Goal: Task Accomplishment & Management: Use online tool/utility

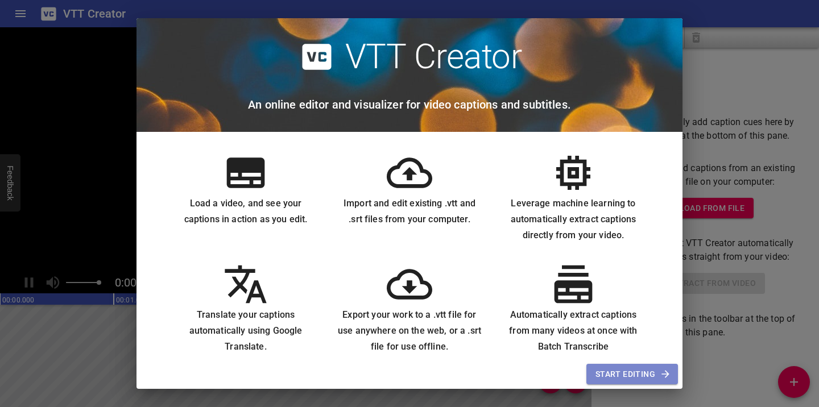
click at [617, 373] on span "Start Editing" at bounding box center [631, 374] width 73 height 14
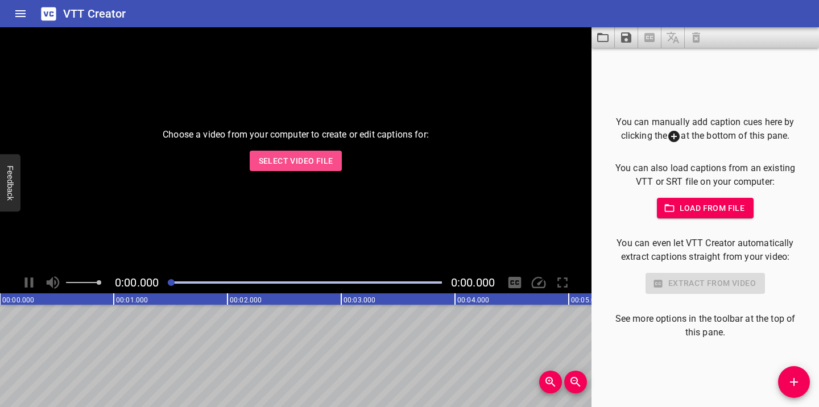
click at [297, 166] on span "Select Video File" at bounding box center [296, 161] width 74 height 14
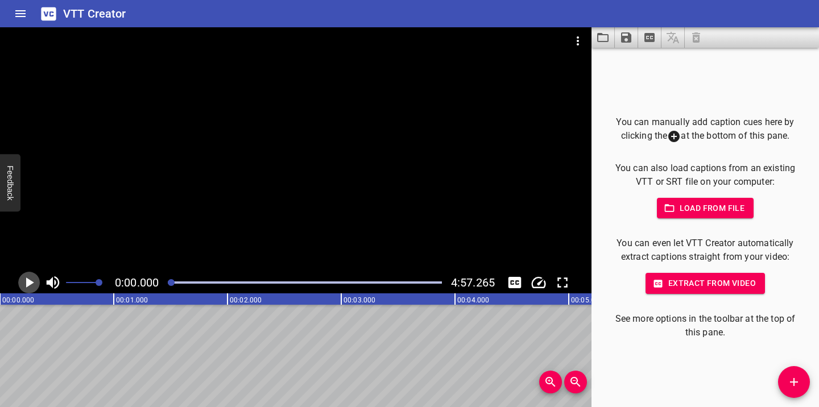
click at [32, 279] on icon "Play/Pause" at bounding box center [28, 282] width 17 height 17
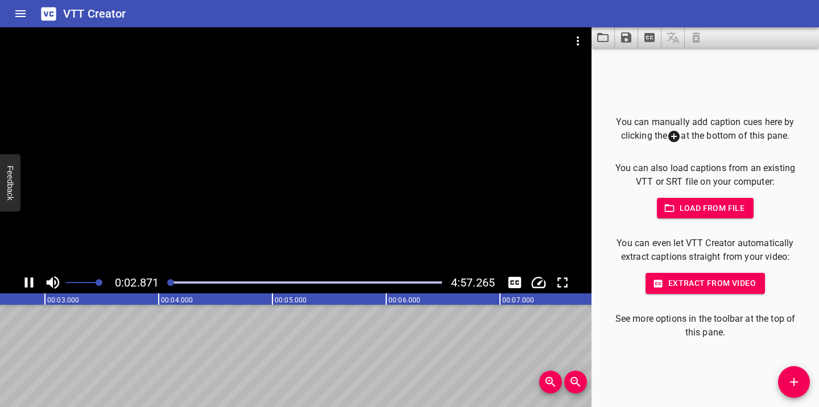
scroll to position [0, 322]
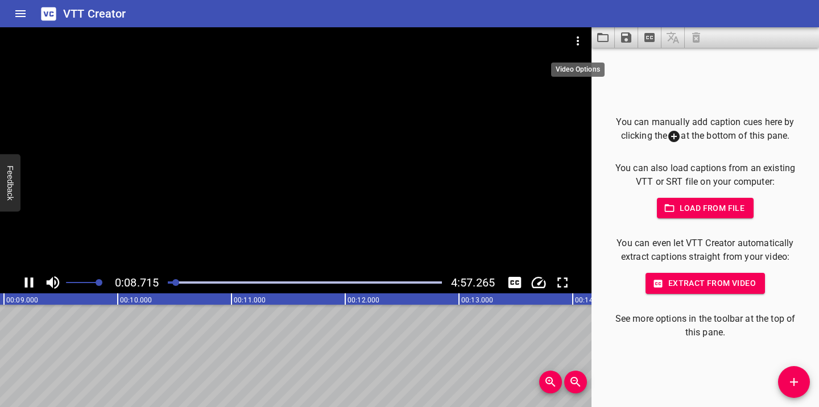
click at [578, 38] on icon "Video Options" at bounding box center [578, 41] width 14 height 14
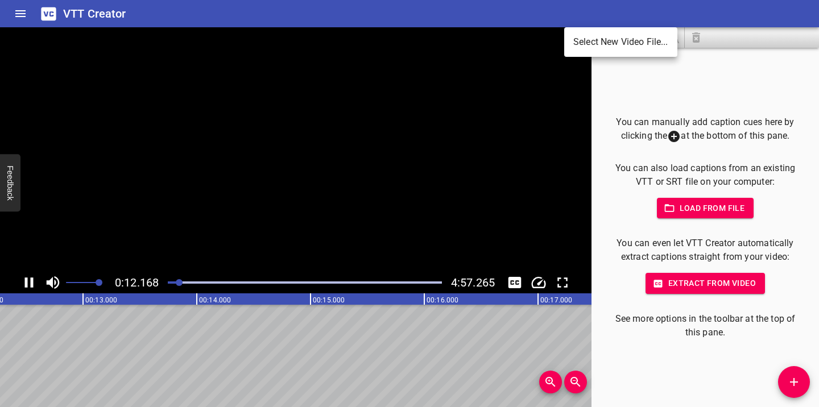
click at [27, 285] on div at bounding box center [409, 203] width 819 height 407
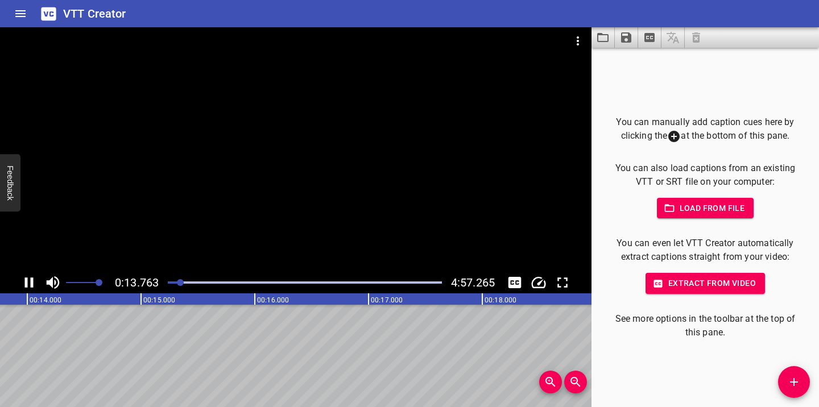
click at [30, 279] on icon "Play/Pause" at bounding box center [29, 282] width 9 height 10
click at [709, 209] on span "Load from file" at bounding box center [705, 208] width 79 height 14
click at [693, 284] on span "Extract from video" at bounding box center [704, 283] width 101 height 14
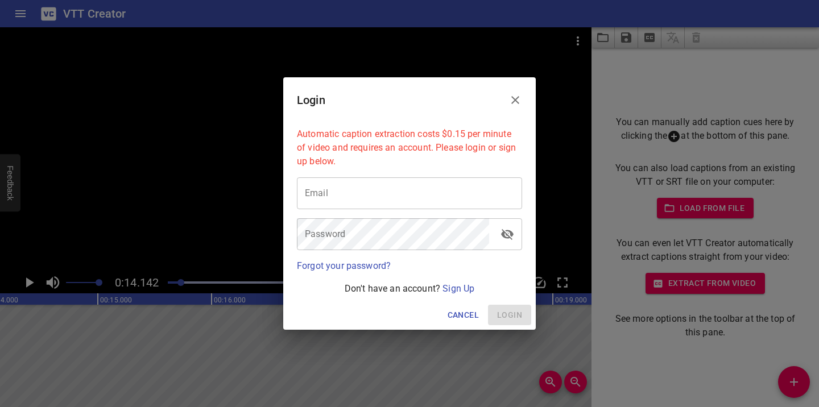
click at [515, 98] on icon "Close" at bounding box center [515, 100] width 14 height 14
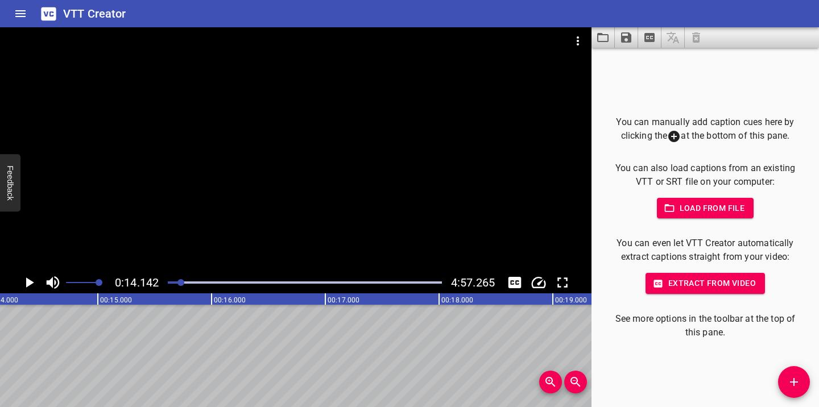
click at [674, 136] on icon at bounding box center [674, 137] width 14 height 14
click at [677, 126] on p "You can manually add caption cues here by clicking the at the bottom of this pa…" at bounding box center [704, 129] width 191 height 28
click at [790, 376] on icon "Add Cue" at bounding box center [794, 382] width 14 height 14
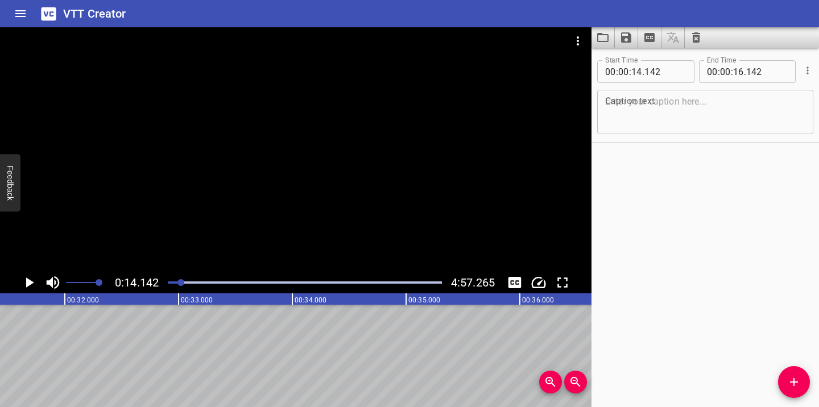
drag, startPoint x: 177, startPoint y: 354, endPoint x: 504, endPoint y: 350, distance: 327.0
type input "34"
type input "307"
type input "36"
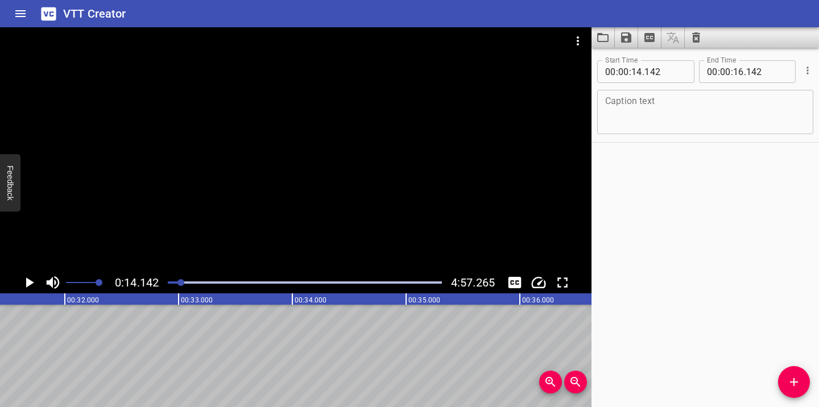
type input "307"
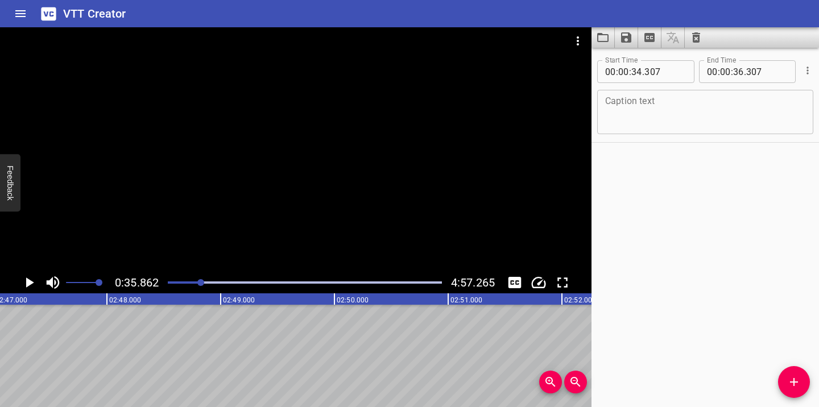
scroll to position [0, 18988]
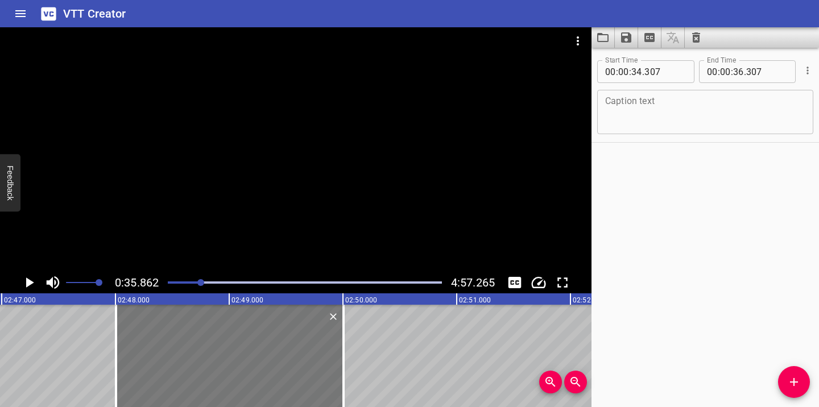
drag, startPoint x: 53, startPoint y: 348, endPoint x: 320, endPoint y: 339, distance: 267.4
click at [320, 339] on div at bounding box center [229, 356] width 227 height 102
type input "02"
type input "48"
type input "007"
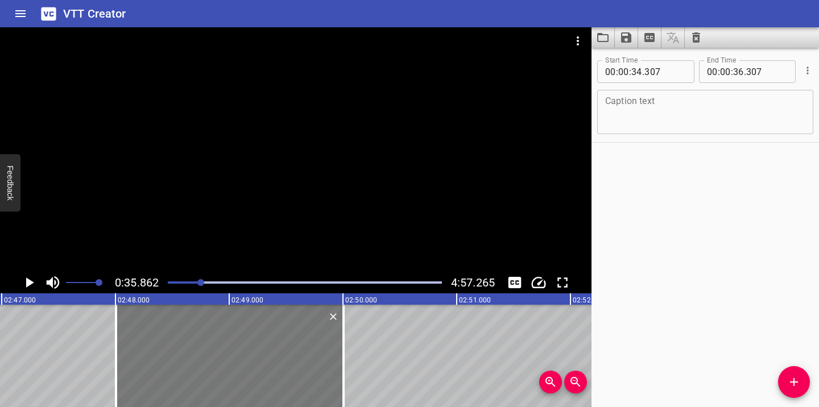
type input "02"
type input "50"
type input "007"
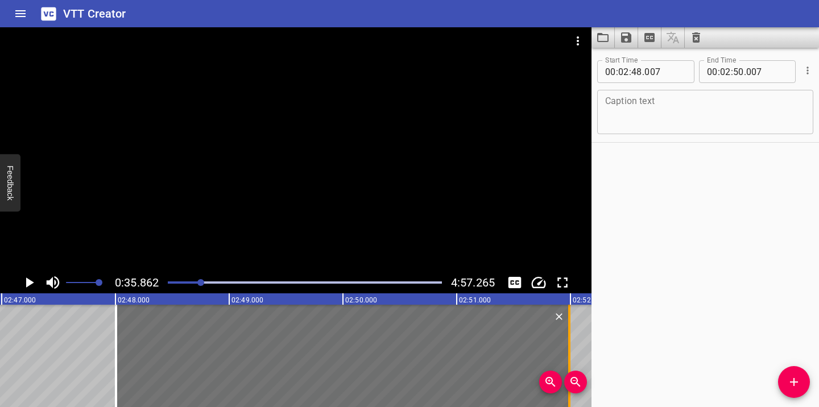
drag, startPoint x: 343, startPoint y: 331, endPoint x: 569, endPoint y: 320, distance: 226.0
click at [569, 320] on div at bounding box center [569, 356] width 2 height 102
type input "51"
type input "992"
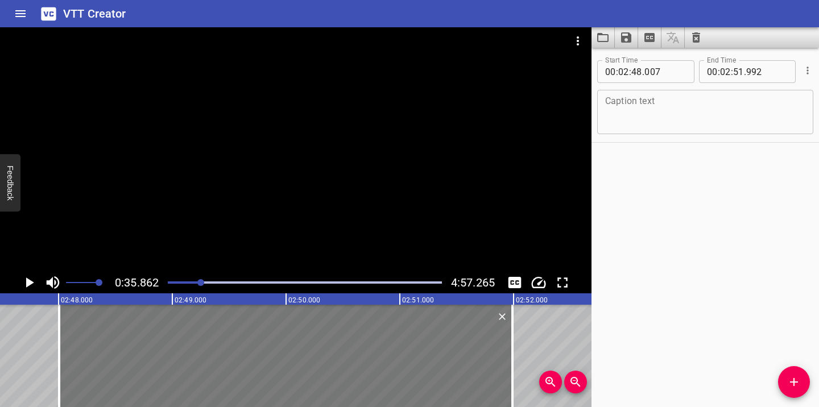
scroll to position [0, 19071]
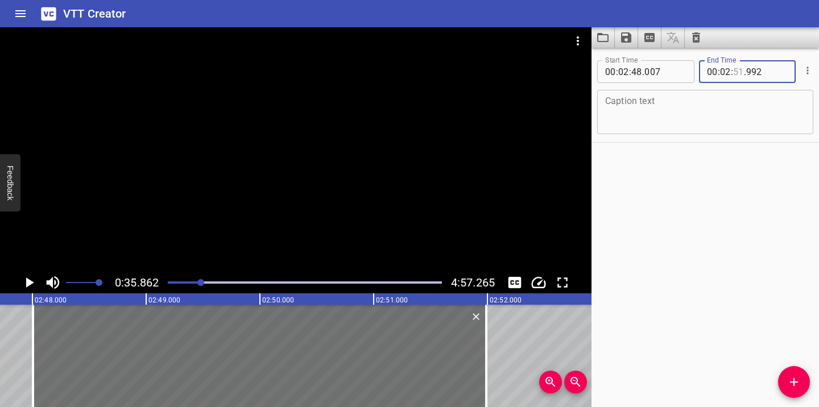
click at [741, 71] on input "number" at bounding box center [738, 71] width 11 height 23
type input "51"
click at [761, 72] on input "number" at bounding box center [767, 71] width 42 height 23
type input "2"
type input "992"
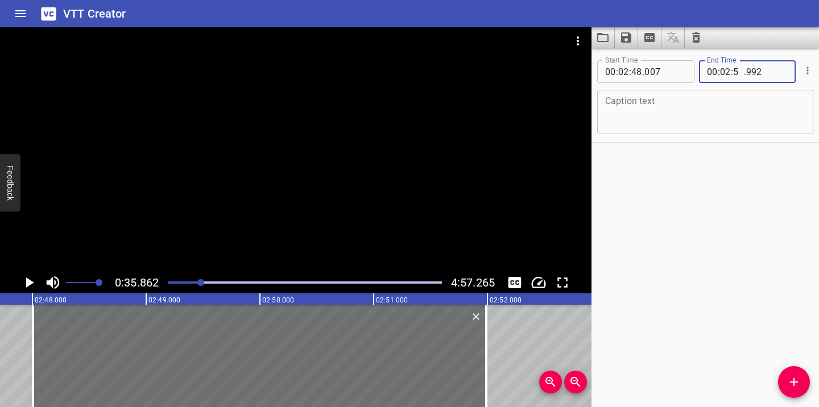
type input "52"
type input "000"
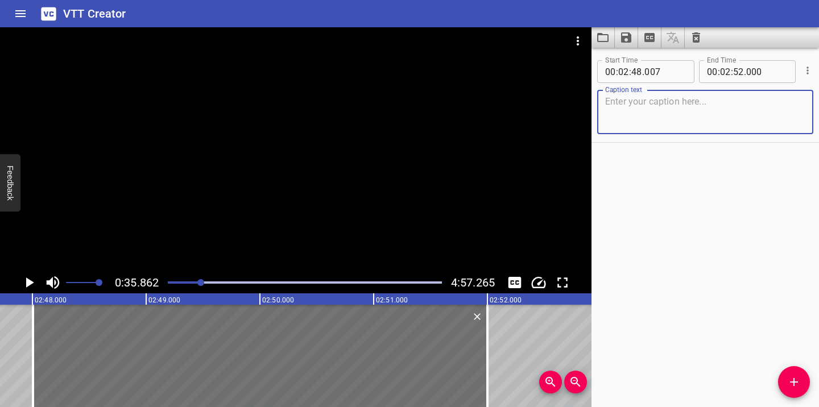
click at [709, 97] on textarea at bounding box center [705, 112] width 200 height 32
paste textarea "Our final theme is “Hybrid Skillsets Are the Future.”"
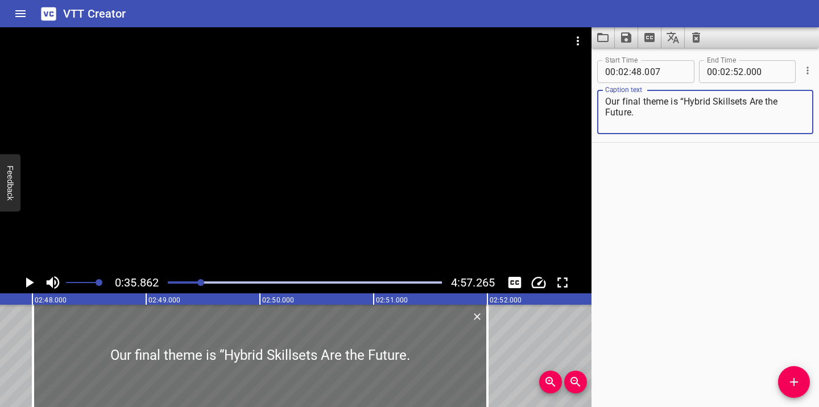
type textarea "Our final theme is “Hybrid Skillsets Are the Future."
click at [31, 277] on icon "Play/Pause" at bounding box center [28, 282] width 17 height 17
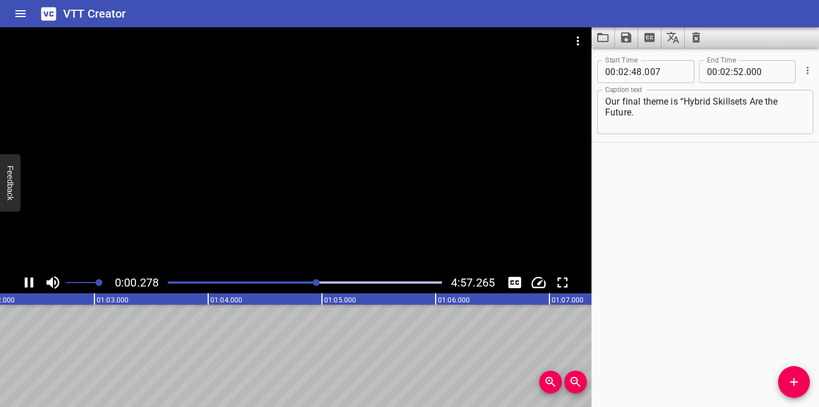
drag, startPoint x: 206, startPoint y: 281, endPoint x: 318, endPoint y: 281, distance: 112.0
click at [318, 281] on div at bounding box center [316, 282] width 7 height 7
drag, startPoint x: 318, startPoint y: 281, endPoint x: 348, endPoint y: 281, distance: 30.1
click at [348, 281] on div at bounding box center [346, 282] width 7 height 7
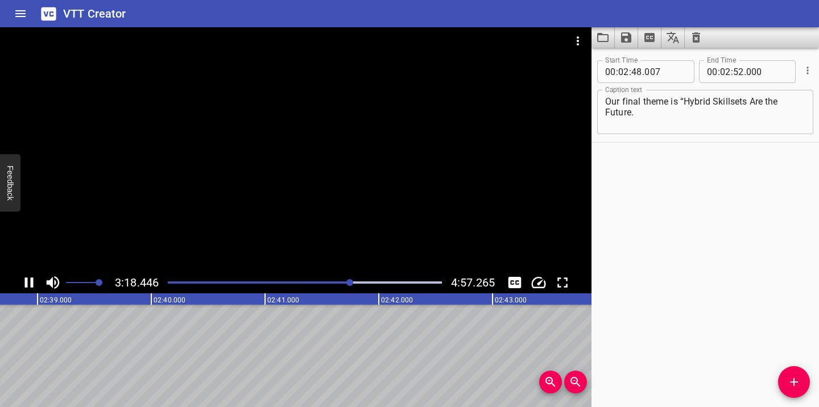
click at [328, 281] on div at bounding box center [305, 283] width 288 height 16
click at [310, 282] on div "Play progress" at bounding box center [193, 282] width 274 height 2
click at [323, 280] on div at bounding box center [305, 283] width 288 height 16
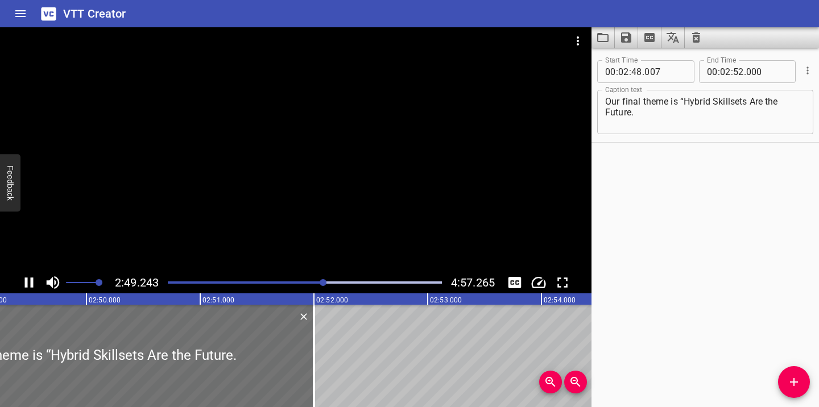
click at [318, 281] on div "Play progress" at bounding box center [187, 282] width 274 height 2
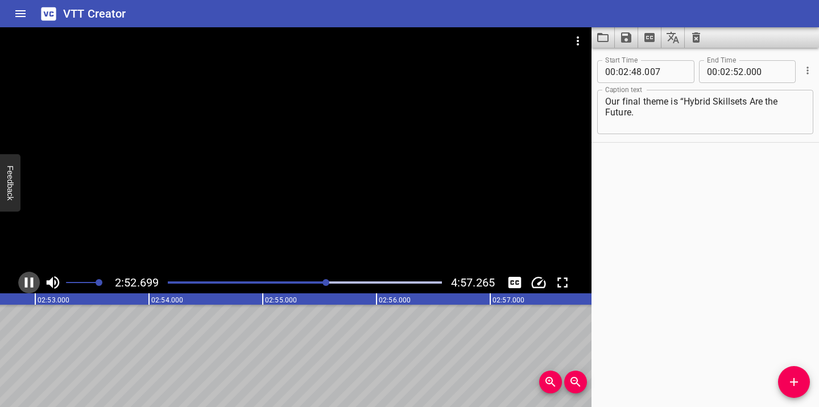
click at [32, 280] on icon "Play/Pause" at bounding box center [29, 282] width 9 height 10
click at [797, 376] on icon "Add Cue" at bounding box center [794, 382] width 14 height 14
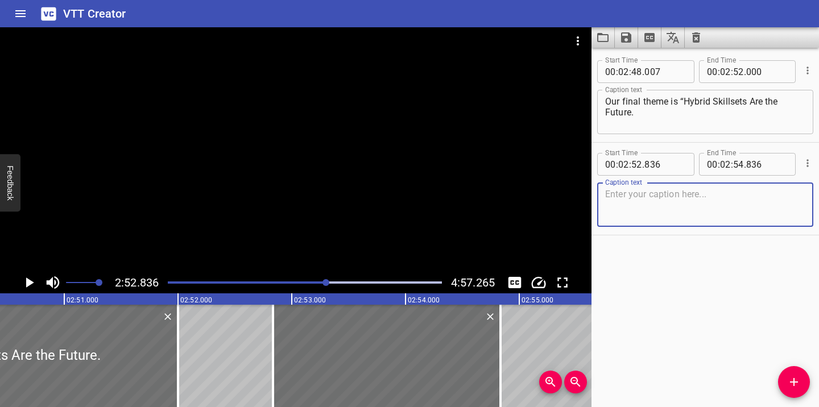
scroll to position [0, 19373]
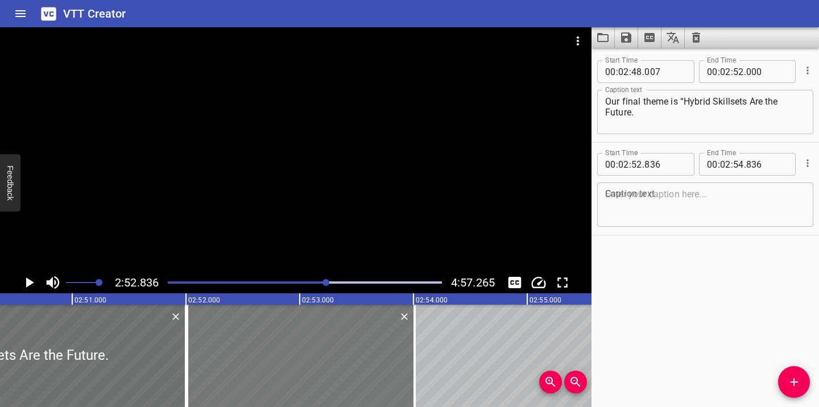
drag, startPoint x: 350, startPoint y: 330, endPoint x: 256, endPoint y: 329, distance: 93.2
click at [256, 329] on div at bounding box center [300, 356] width 227 height 102
type input "011"
click at [652, 196] on textarea at bounding box center [705, 205] width 200 height 32
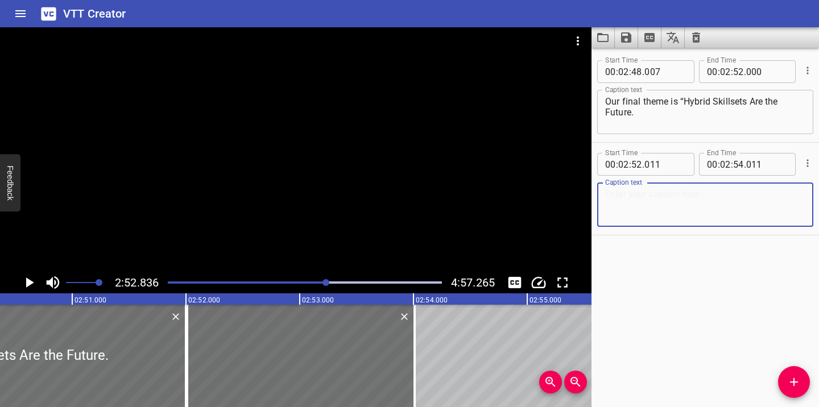
paste textarea "Researchers [DATE] need both technical and human skills to stay relevant."
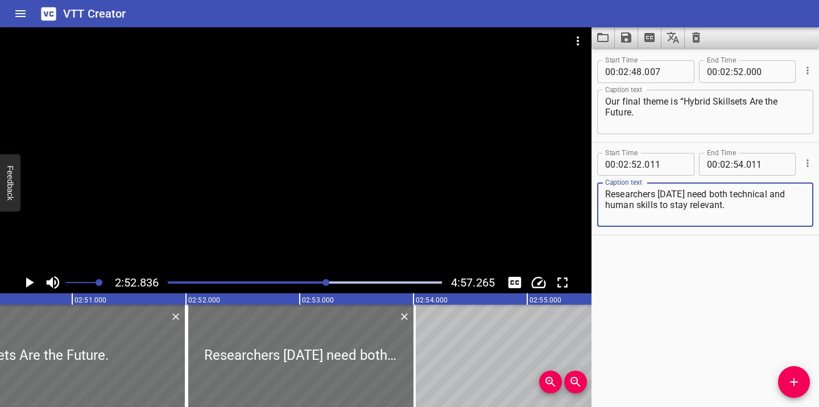
type textarea "Researchers [DATE] need both technical and human skills to stay relevant."
click at [29, 280] on icon "Play/Pause" at bounding box center [30, 282] width 8 height 10
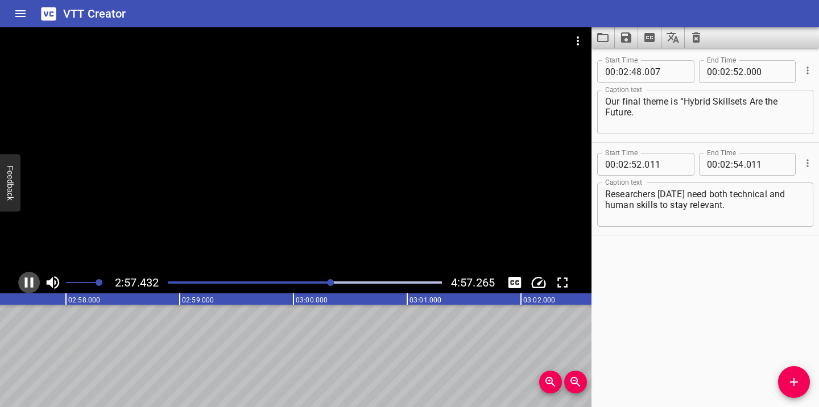
click at [27, 281] on icon "Play/Pause" at bounding box center [29, 282] width 9 height 10
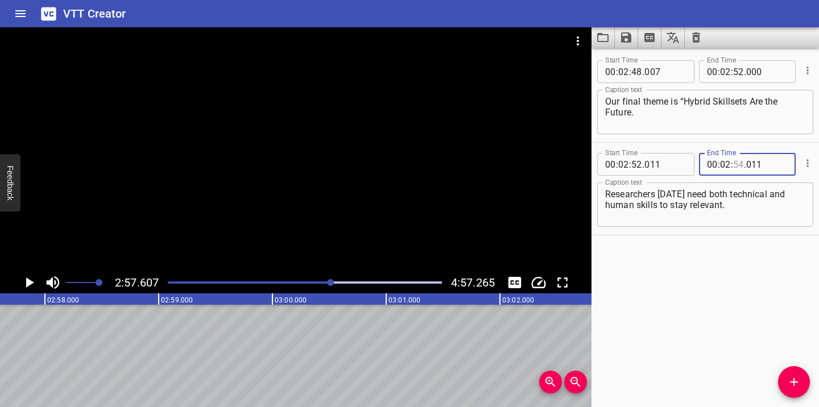
click at [743, 164] on input "number" at bounding box center [738, 164] width 11 height 23
type input "57"
type input "011"
click at [326, 281] on div "Play progress" at bounding box center [194, 282] width 274 height 2
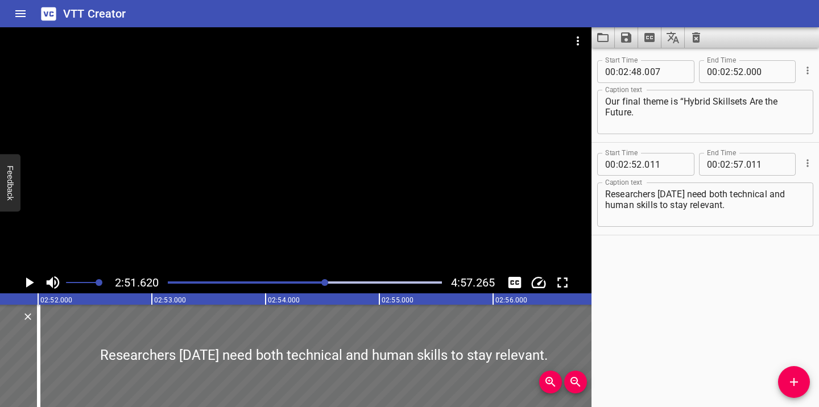
scroll to position [0, 19515]
click at [30, 283] on icon "Play/Pause" at bounding box center [30, 282] width 8 height 10
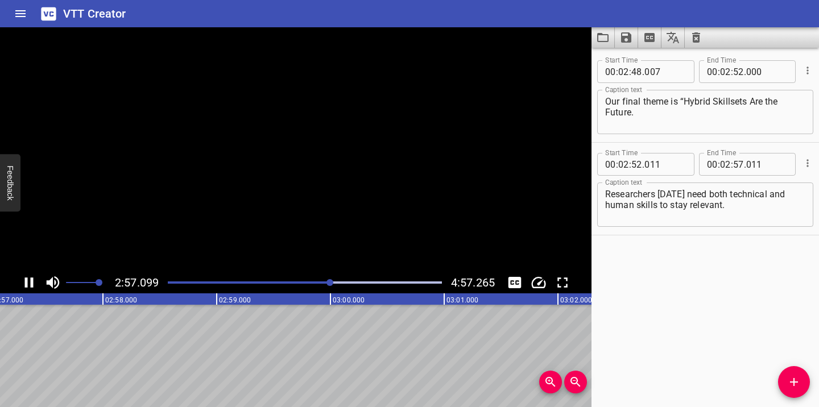
click at [30, 283] on icon "Play/Pause" at bounding box center [28, 282] width 17 height 17
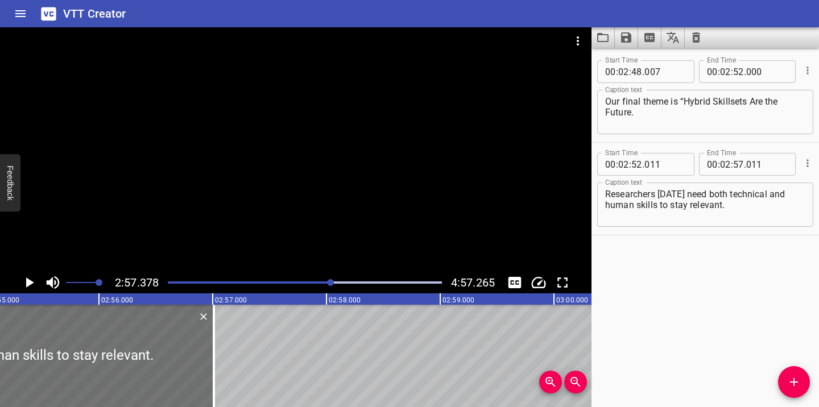
scroll to position [0, 19914]
click at [801, 384] on span "Add Cue" at bounding box center [794, 382] width 32 height 14
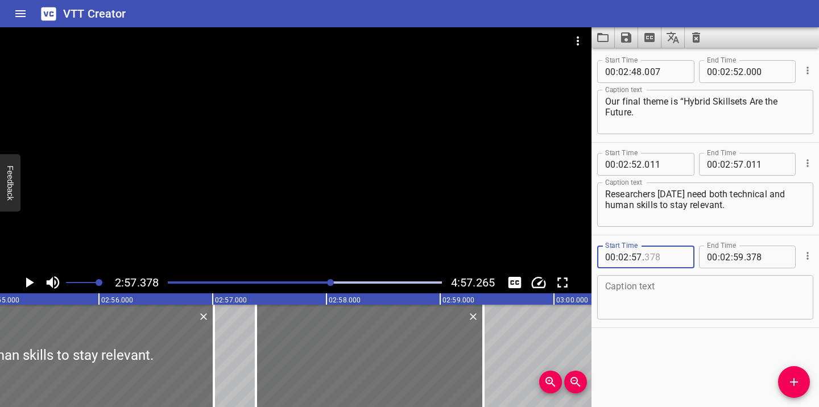
click at [661, 256] on input "number" at bounding box center [665, 257] width 42 height 23
type input "020"
click at [744, 257] on span "." at bounding box center [745, 257] width 2 height 23
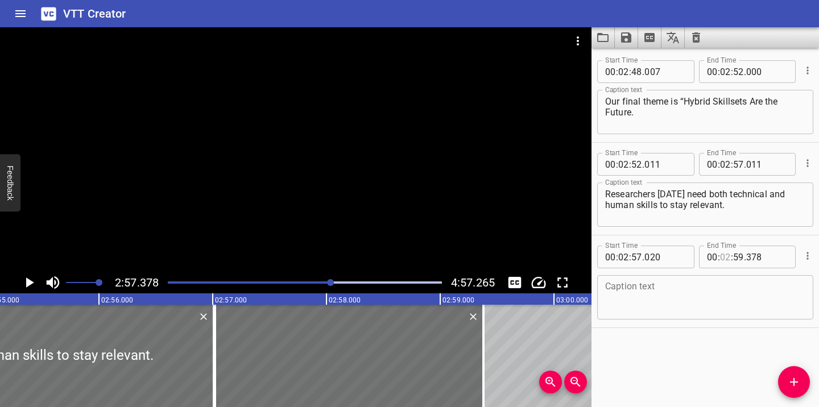
click at [729, 256] on input "number" at bounding box center [725, 257] width 11 height 23
type input "03"
type input "000"
click at [31, 283] on icon "Play/Pause" at bounding box center [30, 282] width 8 height 10
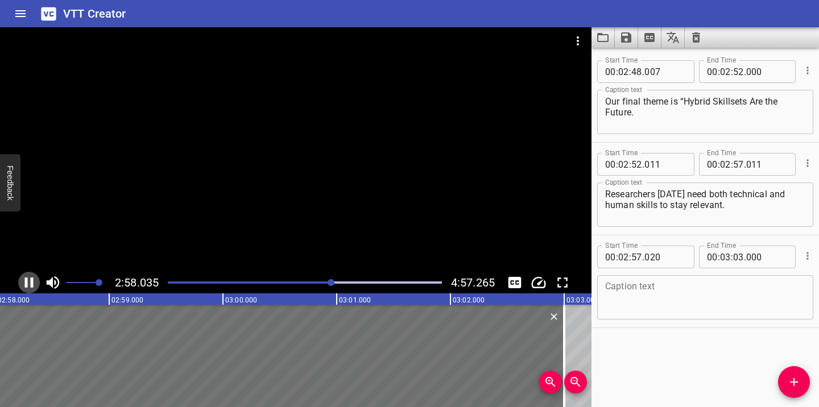
click at [31, 283] on icon "Play/Pause" at bounding box center [29, 282] width 9 height 10
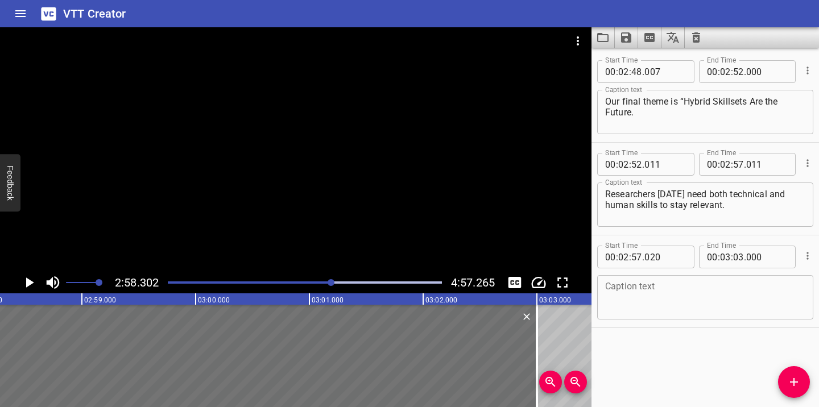
scroll to position [0, 20275]
click at [649, 289] on textarea at bounding box center [705, 297] width 200 height 32
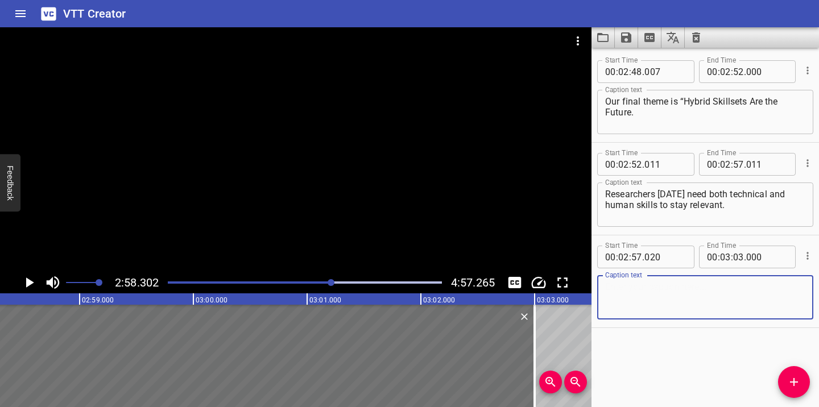
paste textarea "AI literacy and data analytics are now the baseline"
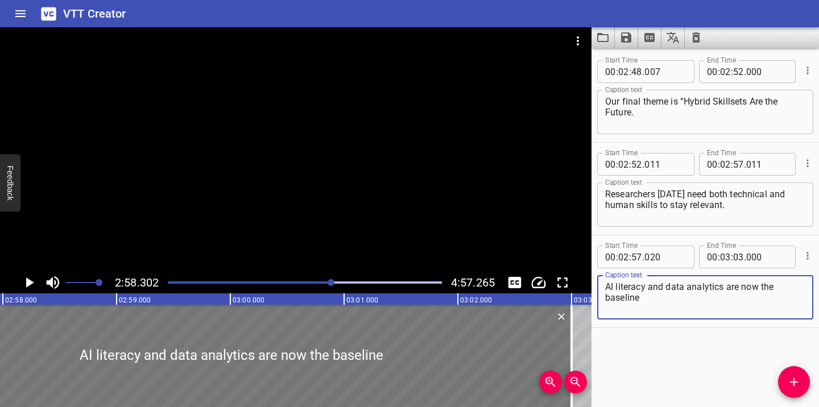
scroll to position [0, 20235]
type textarea "AI literacy and data analytics are now the baseline"
click at [327, 282] on div "Play progress" at bounding box center [195, 282] width 274 height 2
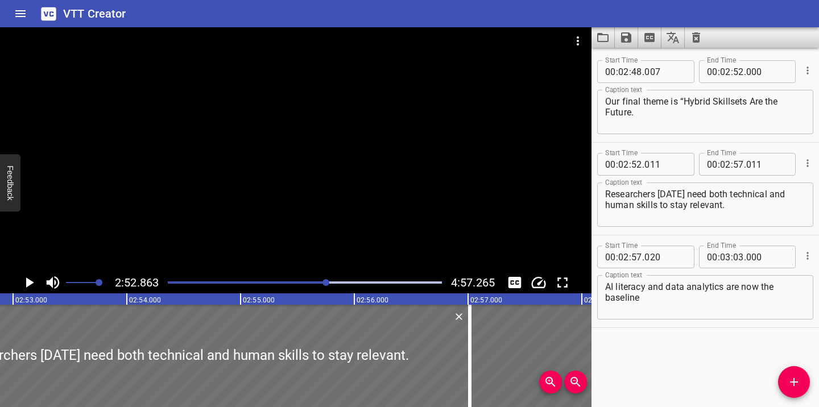
scroll to position [0, 19656]
click at [24, 284] on icon "Play/Pause" at bounding box center [28, 282] width 17 height 17
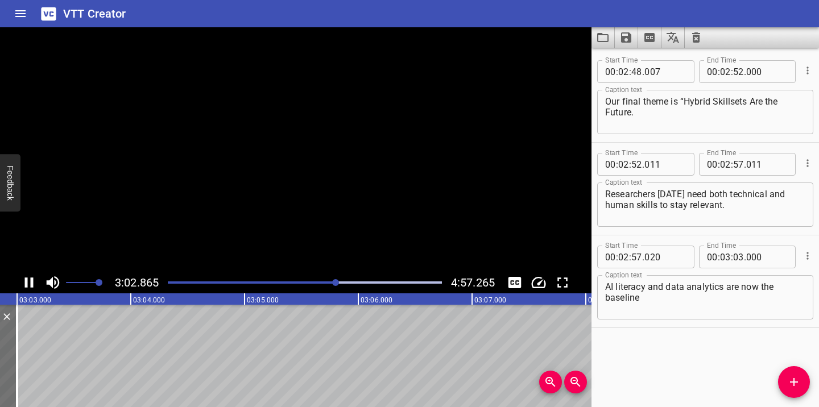
click at [27, 281] on icon "Play/Pause" at bounding box center [29, 282] width 9 height 10
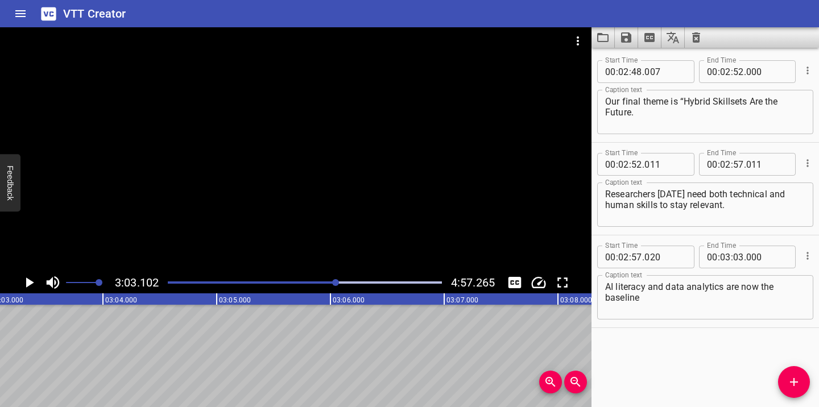
scroll to position [0, 20821]
click at [798, 377] on icon "Add Cue" at bounding box center [794, 382] width 14 height 14
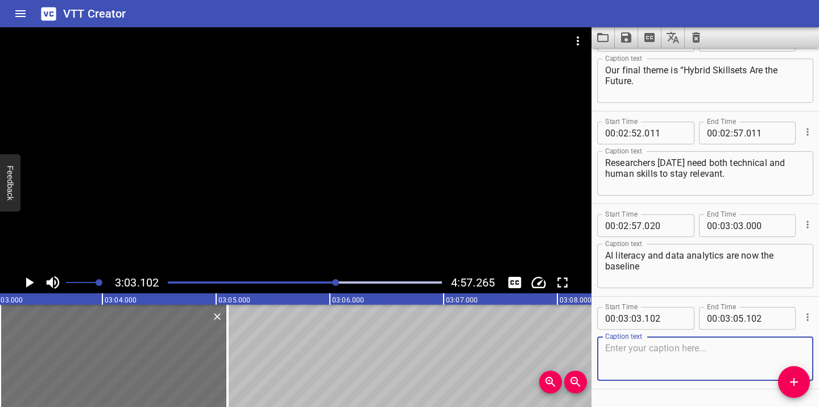
scroll to position [32, 0]
click at [667, 322] on input "number" at bounding box center [665, 317] width 42 height 23
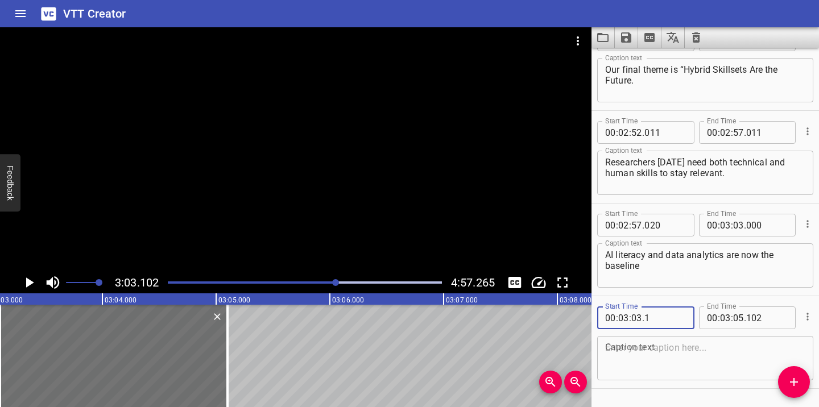
type input "001"
click at [629, 349] on textarea at bounding box center [705, 358] width 200 height 32
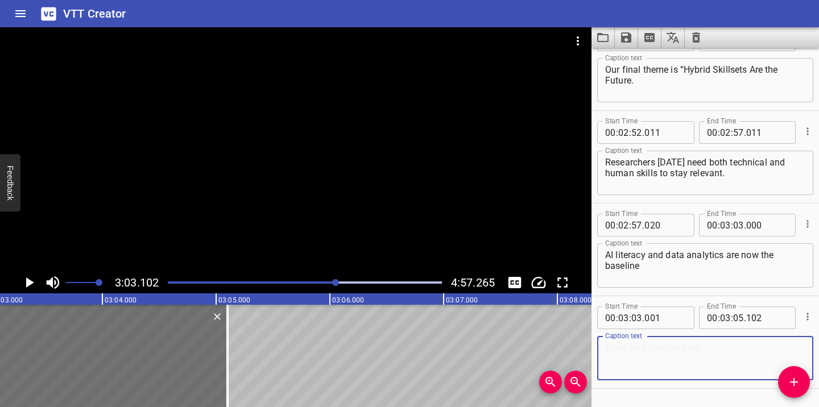
paste textarea "As one participant said, “If you don’t learn how to use AI, you might not have …"
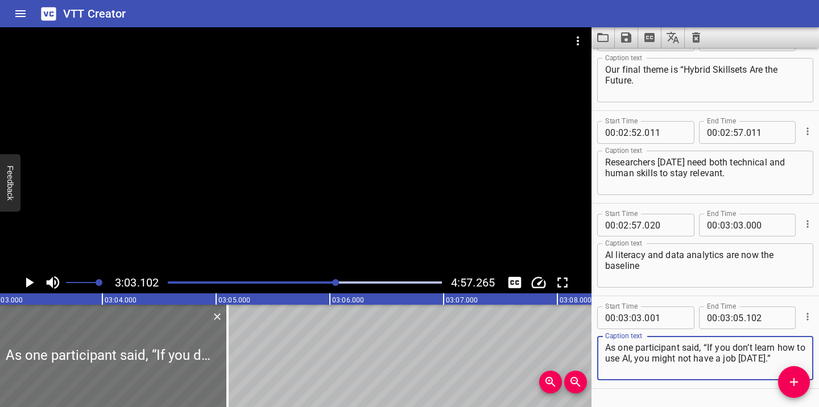
click at [605, 347] on textarea "As one participant said, “If you don’t learn how to use AI, you might not have …" at bounding box center [705, 358] width 200 height 32
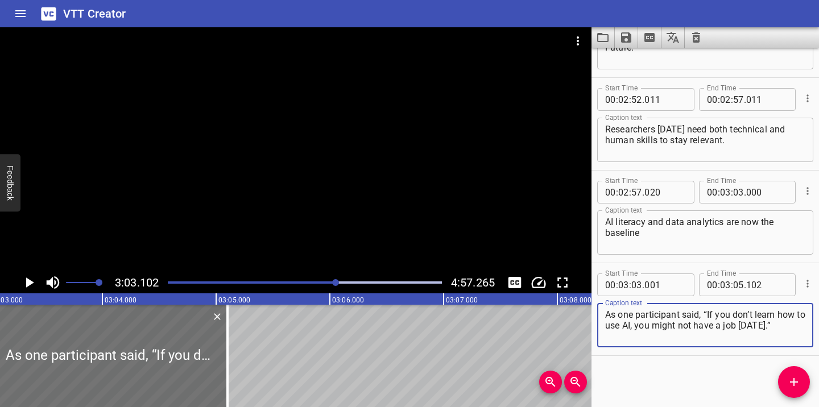
type textarea "As one participant said, “If you don’t learn how to use AI, you might not have …"
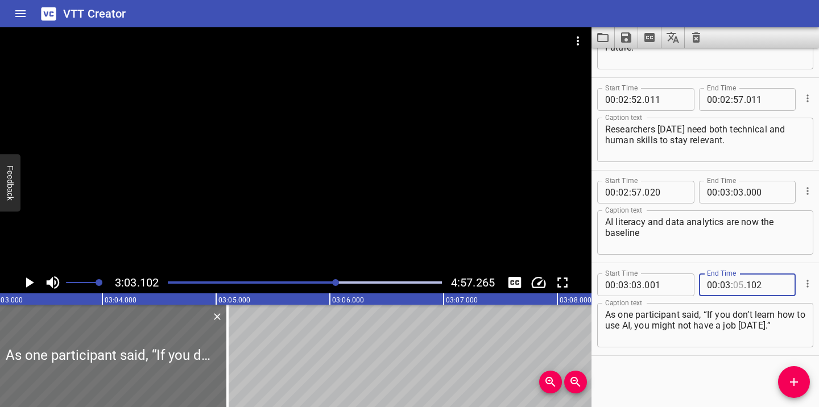
click at [742, 285] on input "number" at bounding box center [738, 284] width 11 height 23
type input "11"
type input "000"
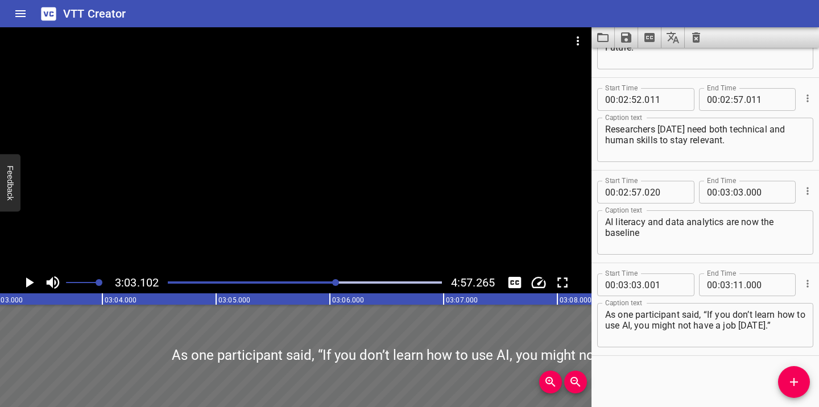
click at [30, 278] on icon "Play/Pause" at bounding box center [28, 282] width 17 height 17
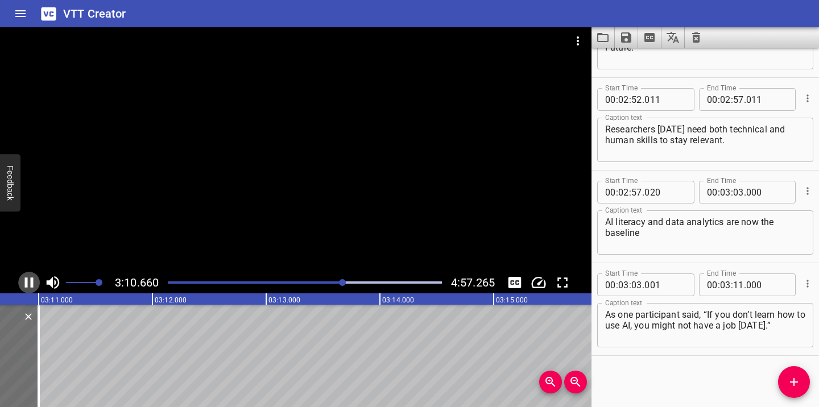
click at [26, 277] on icon "Play/Pause" at bounding box center [29, 282] width 9 height 10
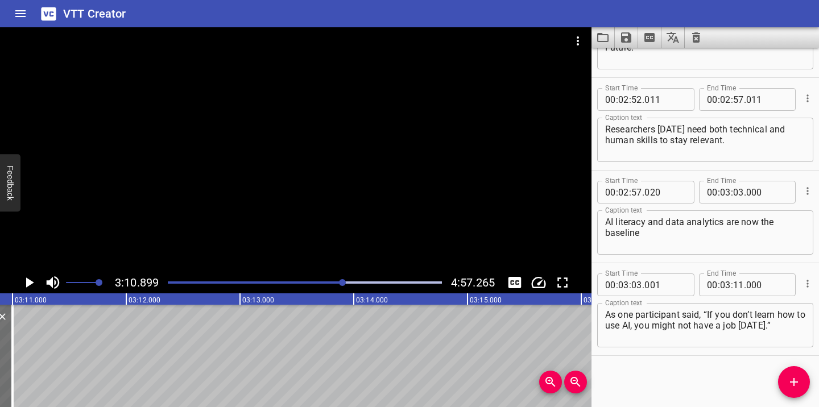
scroll to position [0, 21708]
click at [797, 386] on icon "Add Cue" at bounding box center [794, 382] width 14 height 14
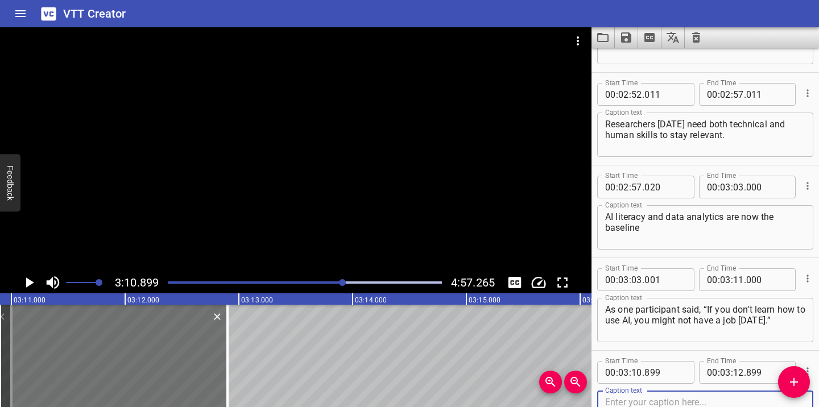
scroll to position [157, 0]
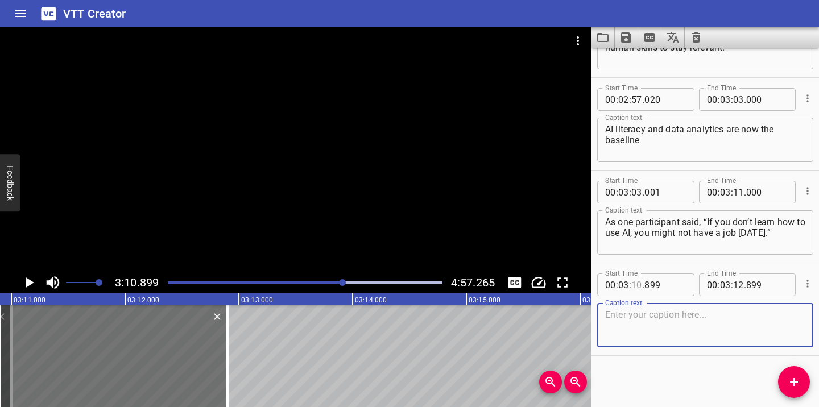
click at [640, 286] on input "number" at bounding box center [636, 284] width 11 height 23
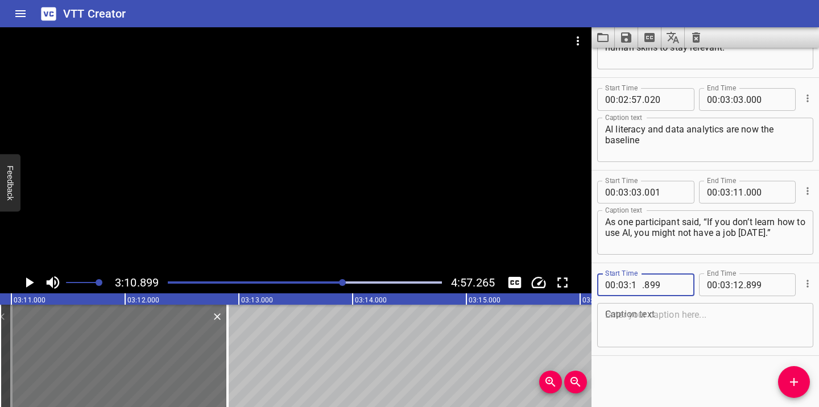
type input "11"
type input "002"
click at [674, 320] on textarea at bounding box center [705, 325] width 200 height 32
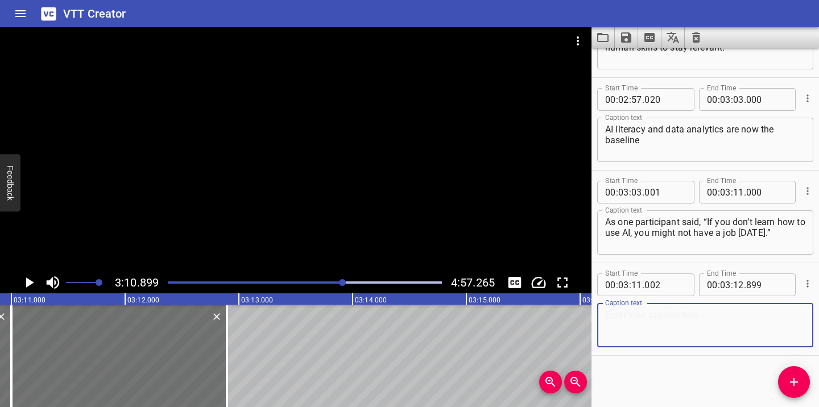
paste textarea "But technical skills alone are not enough."
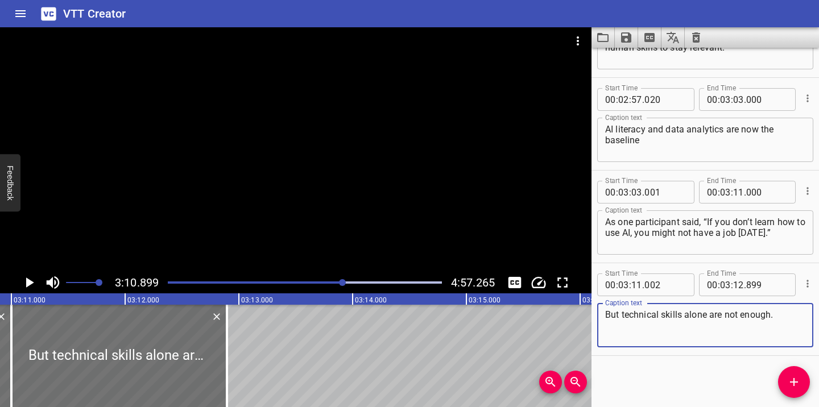
type textarea "But technical skills alone are not enough."
click at [743, 285] on input "number" at bounding box center [738, 284] width 11 height 23
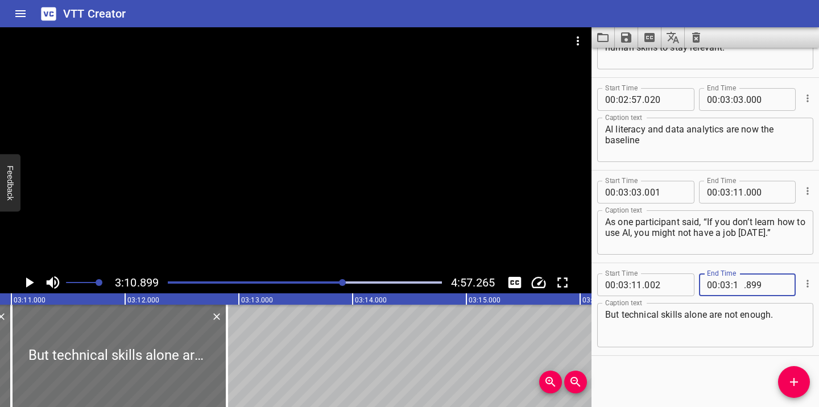
type input "15"
type input "000"
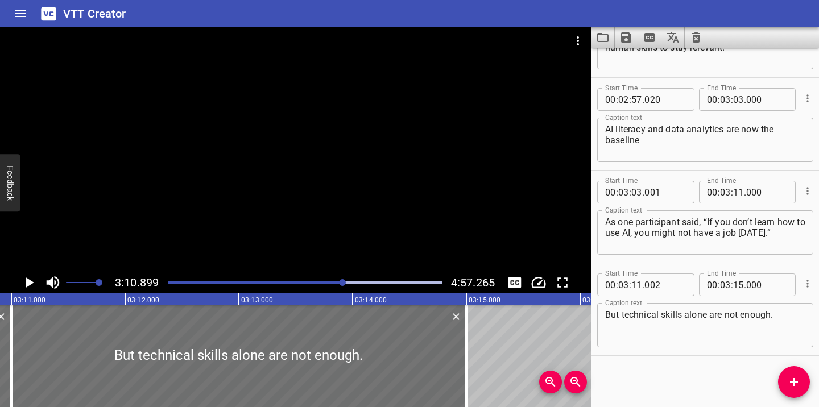
click at [28, 286] on icon "Play/Pause" at bounding box center [28, 282] width 17 height 17
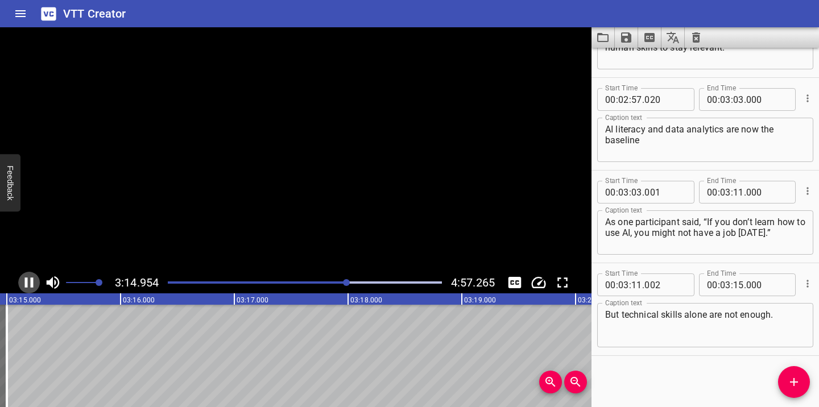
click at [28, 285] on icon "Play/Pause" at bounding box center [28, 282] width 17 height 17
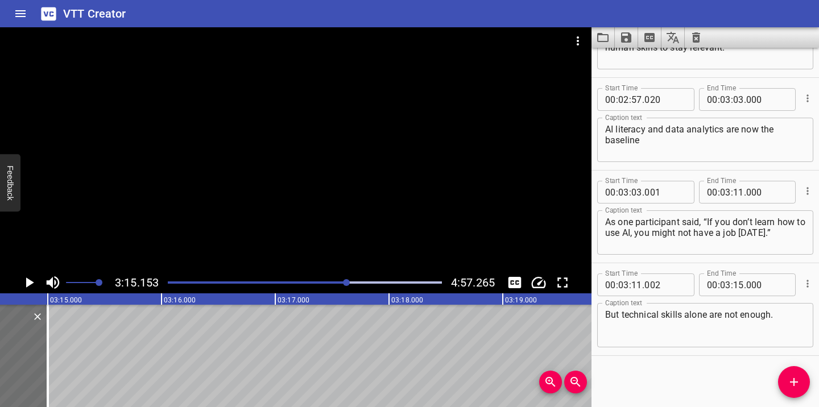
scroll to position [0, 22119]
click at [798, 377] on icon "Add Cue" at bounding box center [794, 382] width 14 height 14
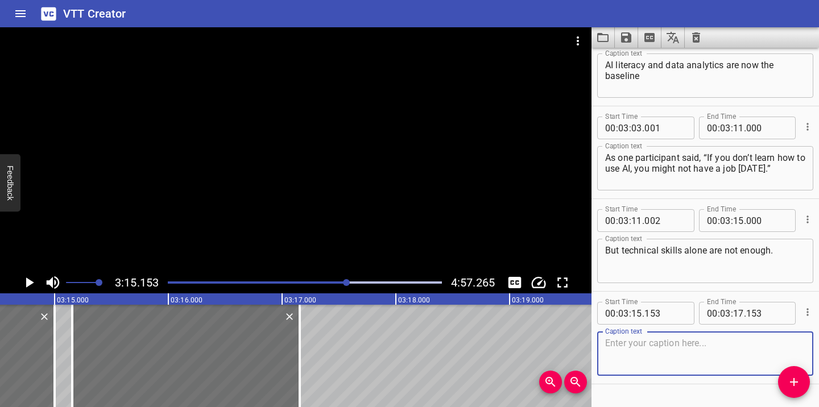
scroll to position [223, 0]
click at [739, 314] on input "number" at bounding box center [738, 312] width 11 height 23
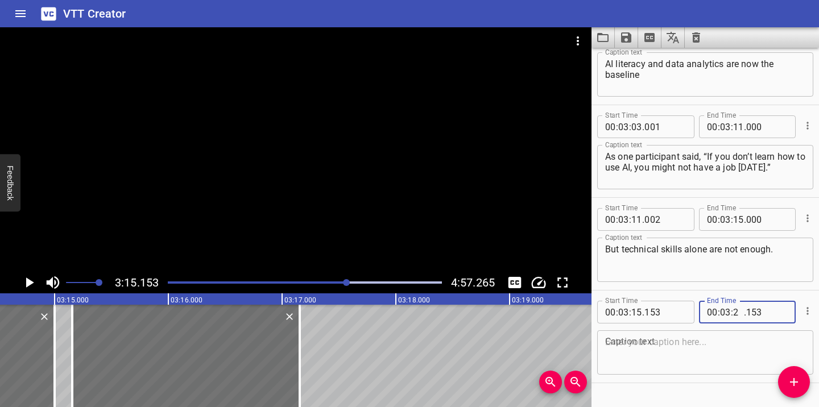
type input "24"
type input "000"
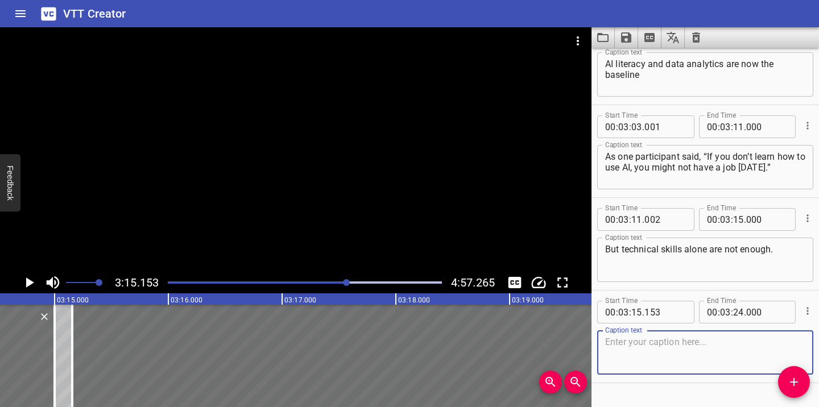
click at [699, 347] on textarea at bounding box center [705, 353] width 200 height 32
paste textarea "As another participant noted, “Data can tell you what is happening, but only pe…"
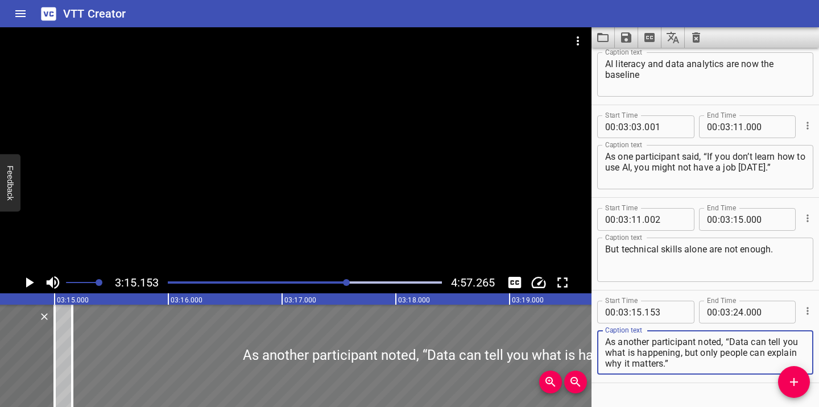
type textarea "As another participant noted, “Data can tell you what is happening, but only pe…"
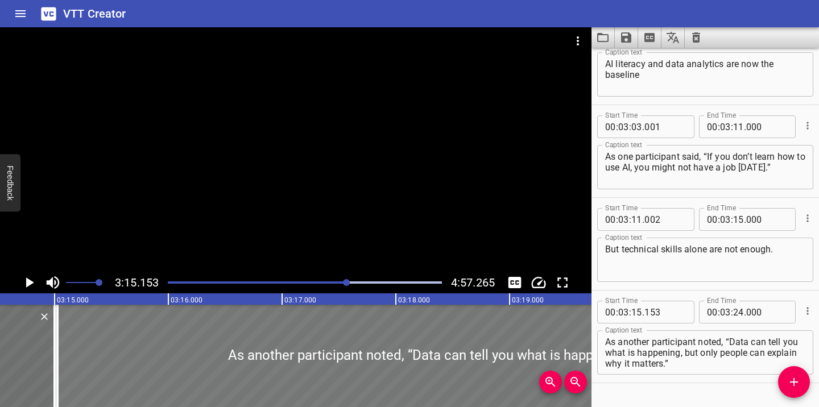
drag, startPoint x: 147, startPoint y: 346, endPoint x: 132, endPoint y: 345, distance: 14.8
click at [132, 345] on div at bounding box center [560, 356] width 1006 height 102
type input "023"
type input "23"
type input "870"
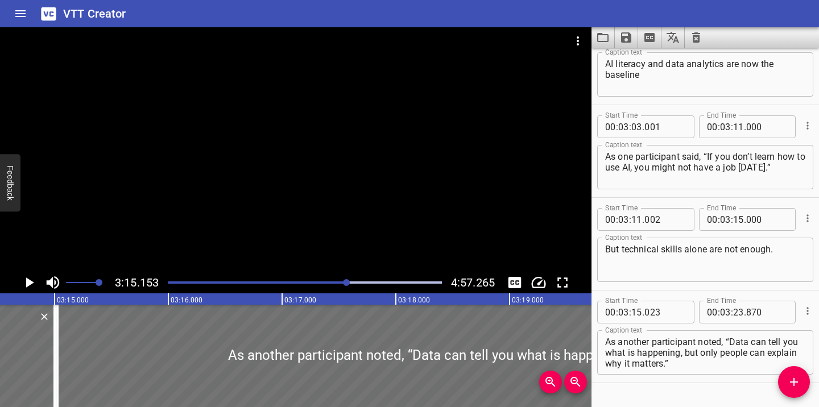
click at [28, 282] on icon "Play/Pause" at bounding box center [30, 282] width 8 height 10
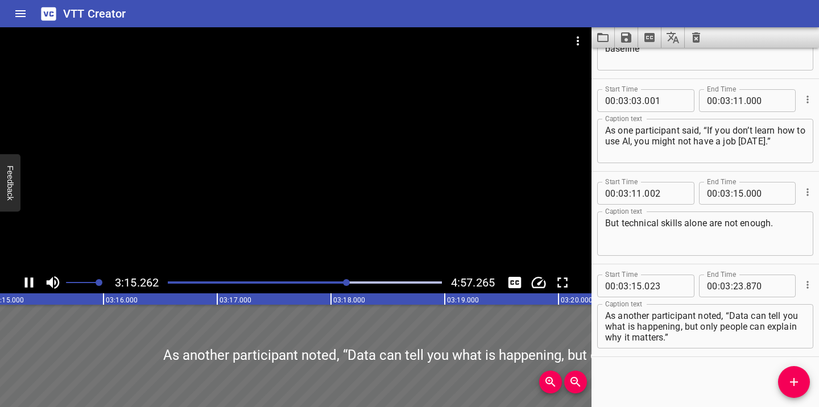
scroll to position [250, 0]
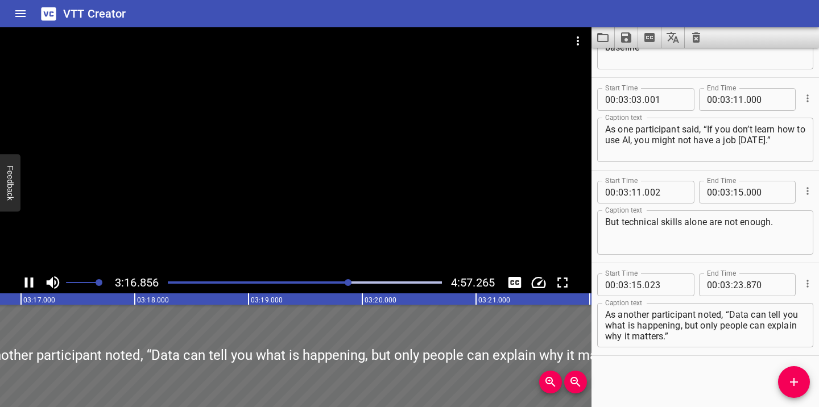
click at [347, 282] on div at bounding box center [348, 282] width 7 height 7
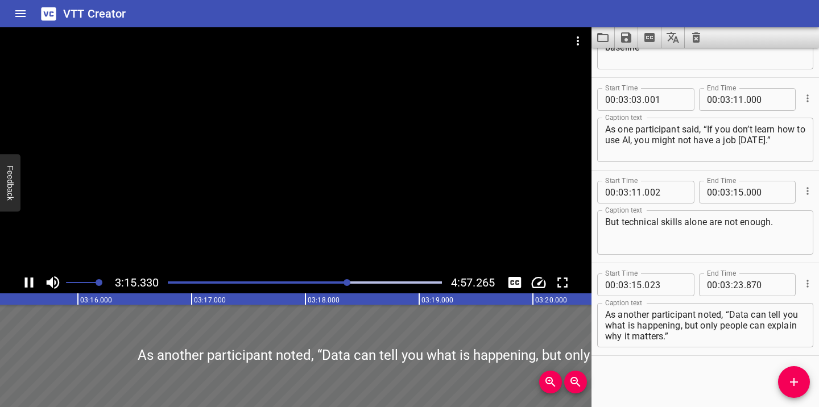
click at [343, 282] on div "Play progress" at bounding box center [211, 282] width 274 height 2
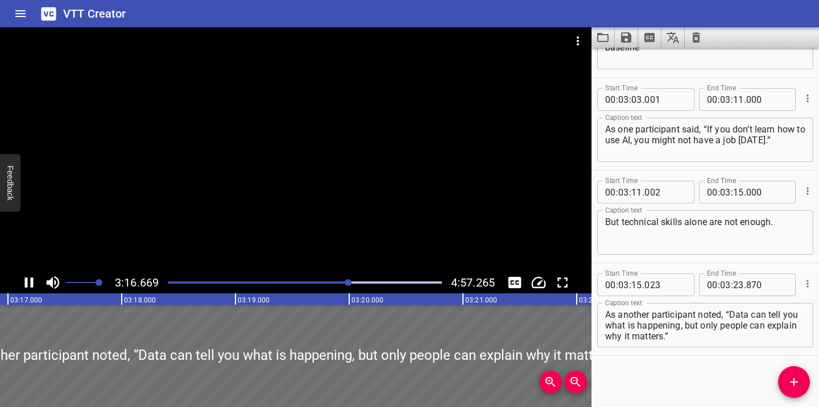
click at [28, 283] on icon "Play/Pause" at bounding box center [28, 282] width 17 height 17
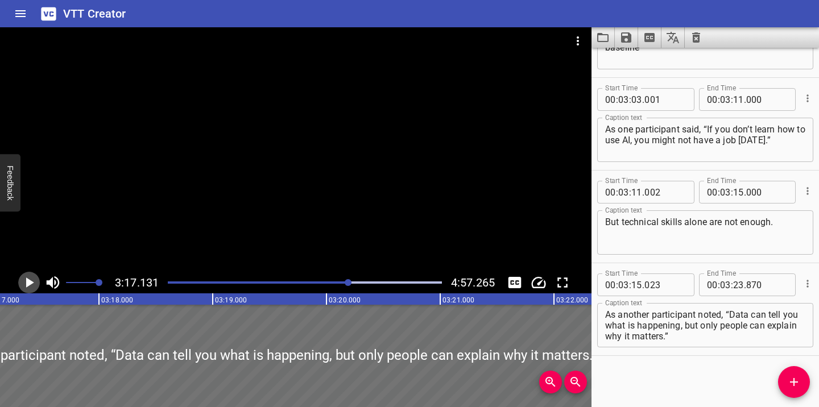
click at [28, 283] on icon "Play/Pause" at bounding box center [30, 282] width 8 height 10
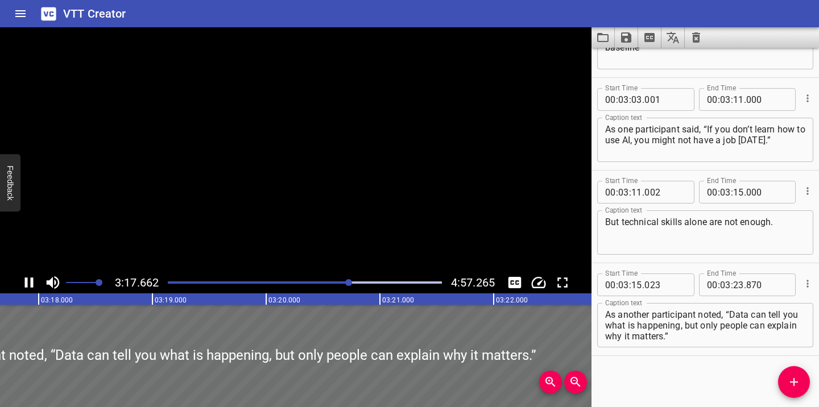
click at [28, 283] on icon "Play/Pause" at bounding box center [28, 282] width 17 height 17
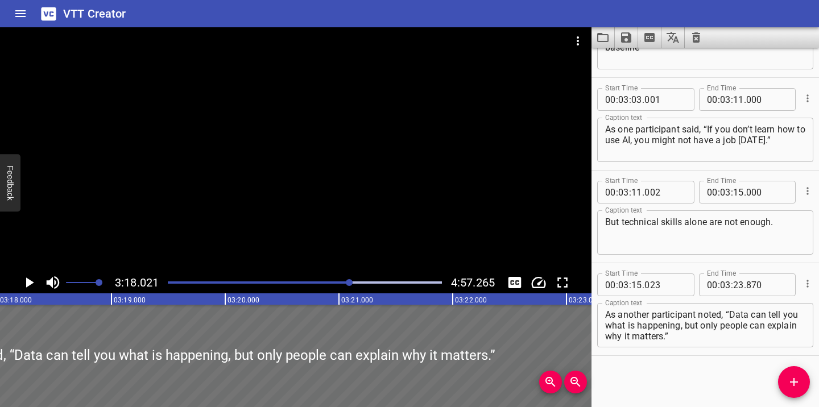
scroll to position [0, 22517]
click at [740, 287] on input "number" at bounding box center [738, 284] width 11 height 23
type input "18"
type input "000"
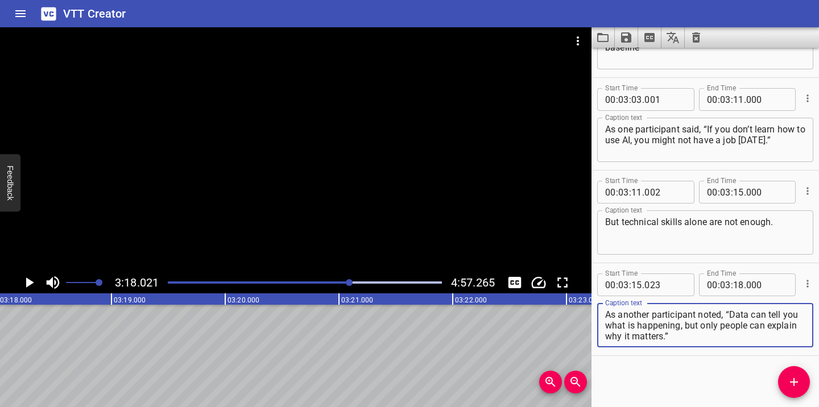
drag, startPoint x: 719, startPoint y: 339, endPoint x: 727, endPoint y: 313, distance: 27.3
click at [727, 313] on textarea "As another participant noted, “Data can tell you what is happening, but only pe…" at bounding box center [705, 325] width 200 height 32
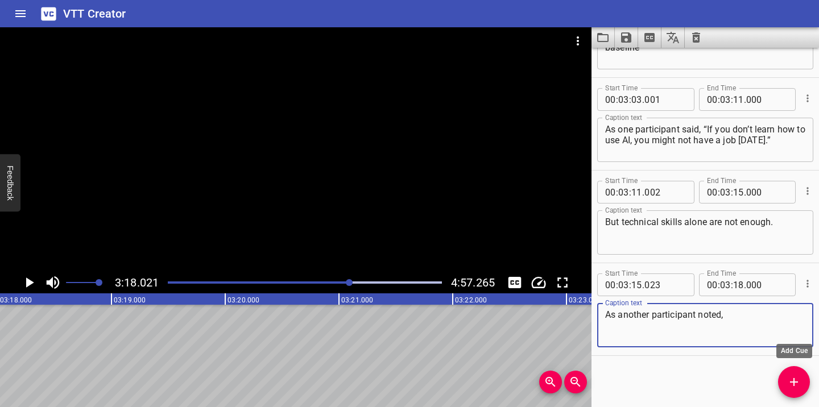
type textarea "As another participant noted,"
click at [794, 384] on icon "Add Cue" at bounding box center [794, 382] width 8 height 8
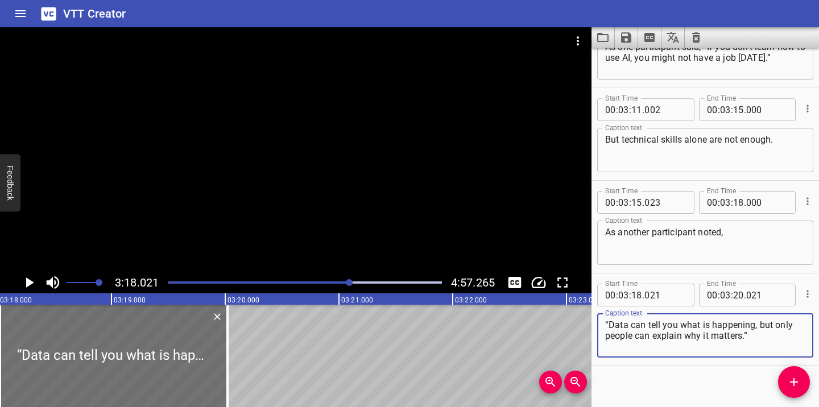
scroll to position [333, 0]
type textarea "“Data can tell you what is happening, but only people can explain why it matter…"
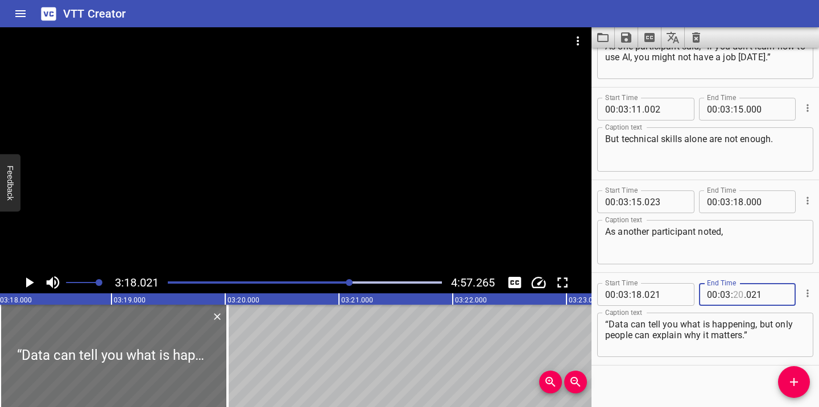
click at [740, 295] on input "number" at bounding box center [738, 294] width 11 height 23
type input "24"
type input "000"
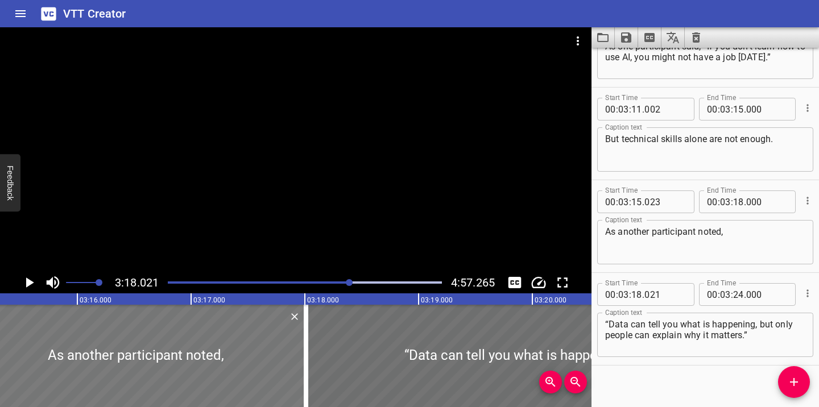
scroll to position [0, 22198]
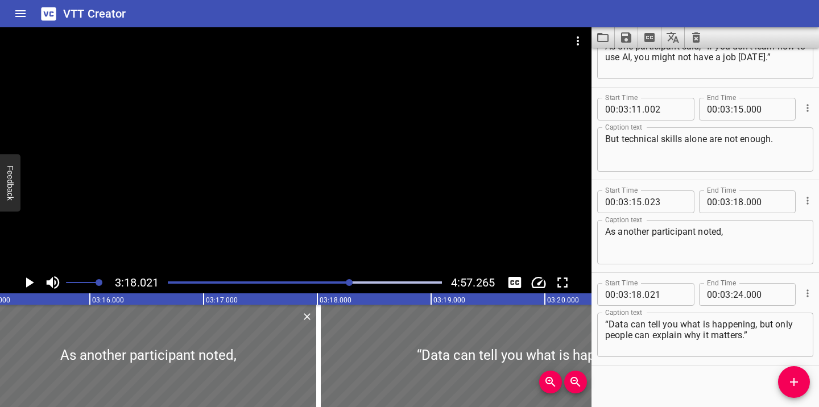
click at [346, 284] on div at bounding box center [305, 283] width 288 height 16
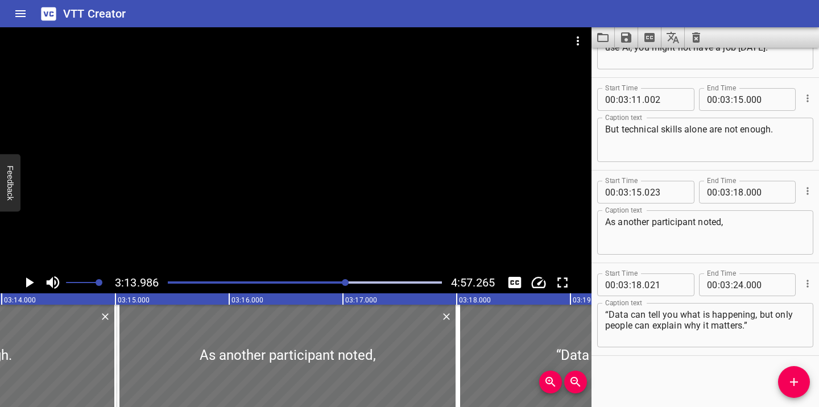
scroll to position [0, 22058]
click at [34, 280] on icon "Play/Pause" at bounding box center [28, 282] width 17 height 17
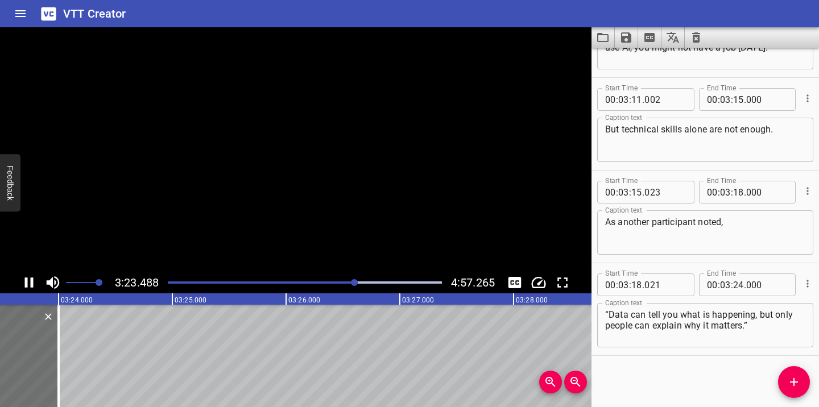
click at [34, 280] on icon "Play/Pause" at bounding box center [28, 282] width 17 height 17
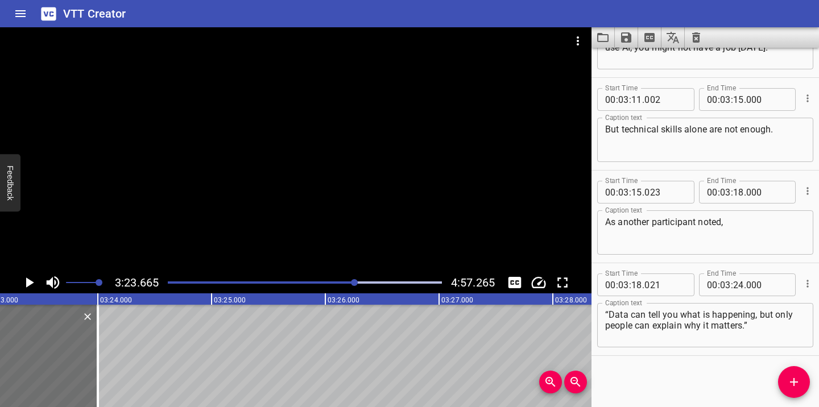
scroll to position [0, 23098]
click at [797, 380] on icon "Add Cue" at bounding box center [794, 382] width 14 height 14
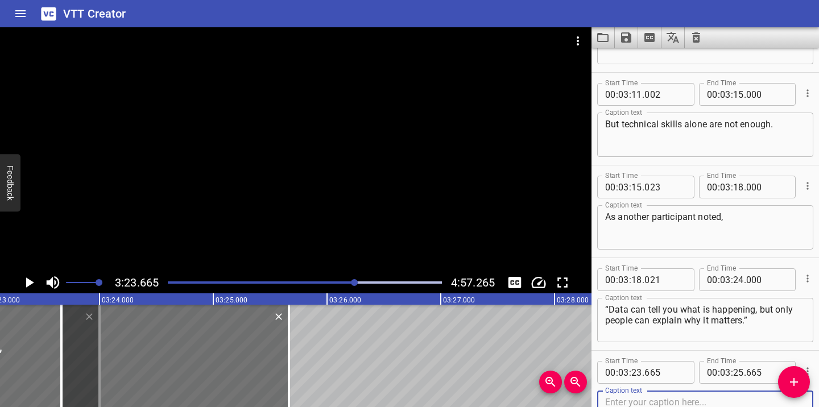
scroll to position [436, 0]
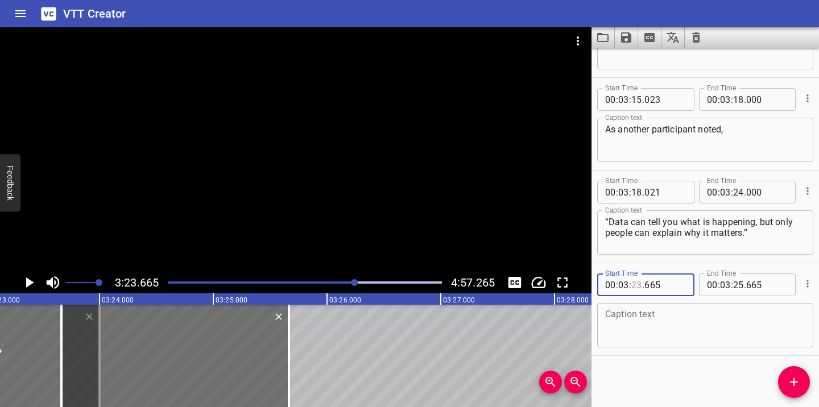
click at [641, 283] on input "number" at bounding box center [636, 284] width 11 height 23
type input "24"
type input "100"
click at [731, 285] on span ":" at bounding box center [732, 284] width 2 height 23
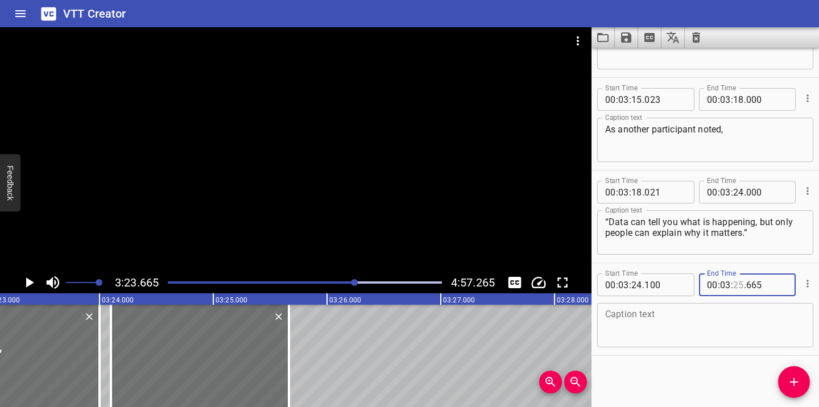
click at [737, 286] on input "number" at bounding box center [738, 284] width 11 height 23
type input "35"
type input "000"
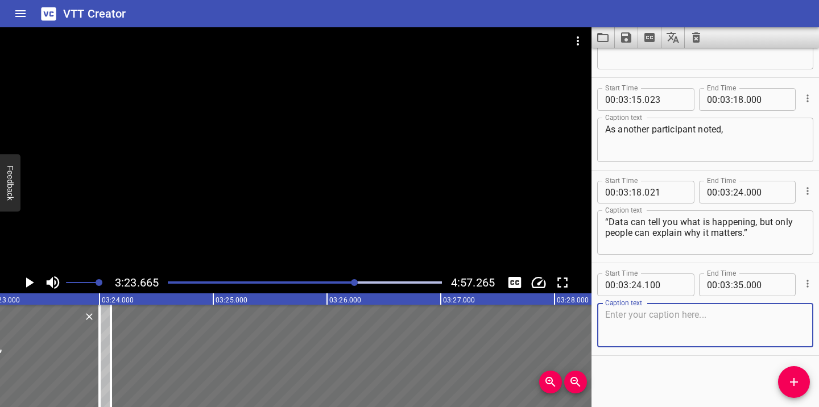
click at [724, 309] on textarea at bounding box center [705, 325] width 200 height 32
paste textarea "What AI cannot replace are empathy, communication, cultural awareness, and conf…"
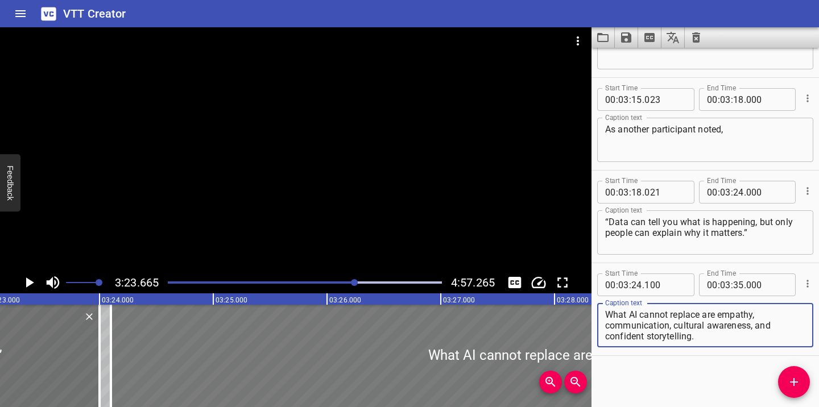
type textarea "What AI cannot replace are empathy, communication, cultural awareness, and conf…"
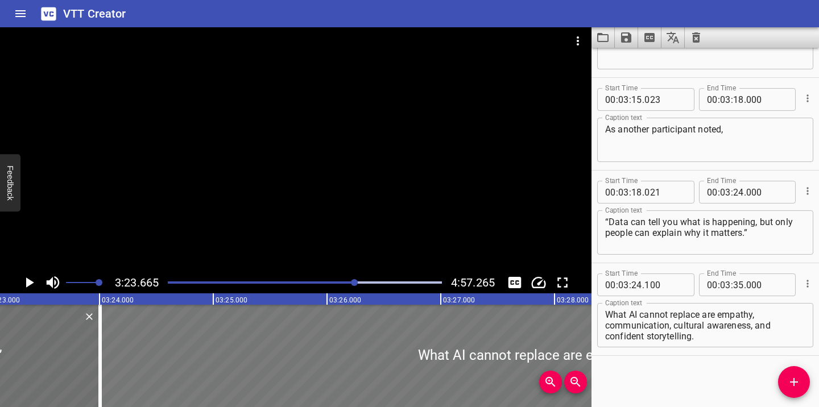
drag, startPoint x: 177, startPoint y: 336, endPoint x: 167, endPoint y: 336, distance: 10.2
click at [167, 336] on div at bounding box center [720, 356] width 1239 height 102
type input "010"
type input "34"
type input "910"
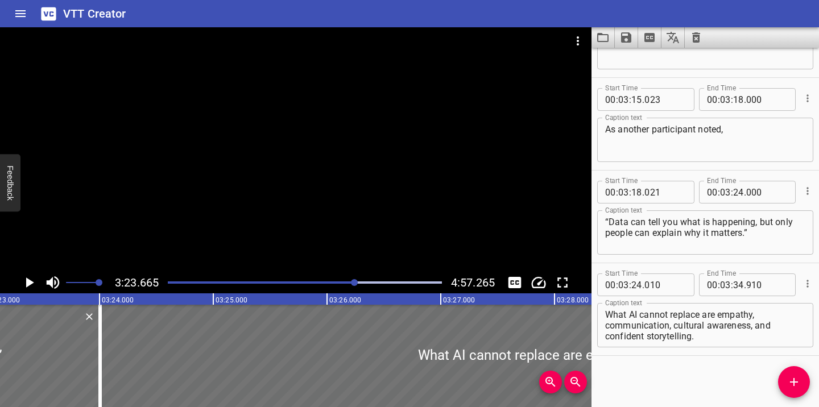
click at [351, 281] on div at bounding box center [354, 282] width 7 height 7
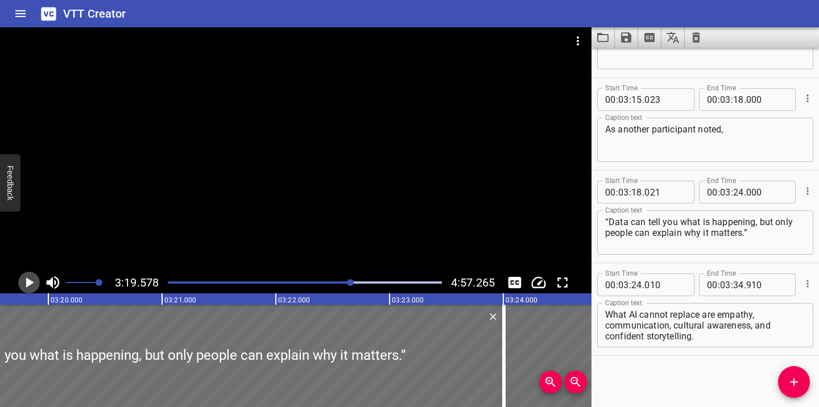
click at [31, 280] on icon "Play/Pause" at bounding box center [28, 282] width 17 height 17
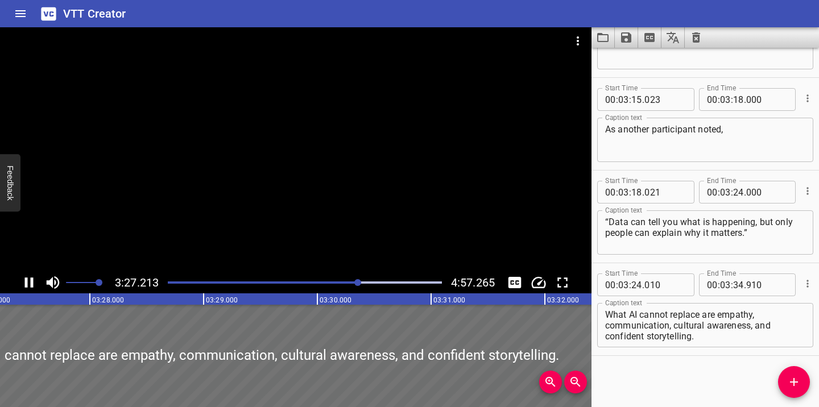
click at [28, 278] on icon "Play/Pause" at bounding box center [28, 282] width 17 height 17
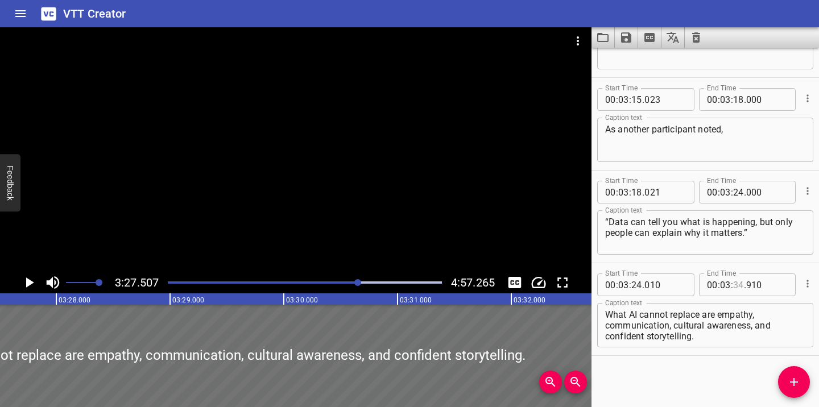
click at [742, 285] on input "number" at bounding box center [738, 284] width 11 height 23
type input "27"
type input "507"
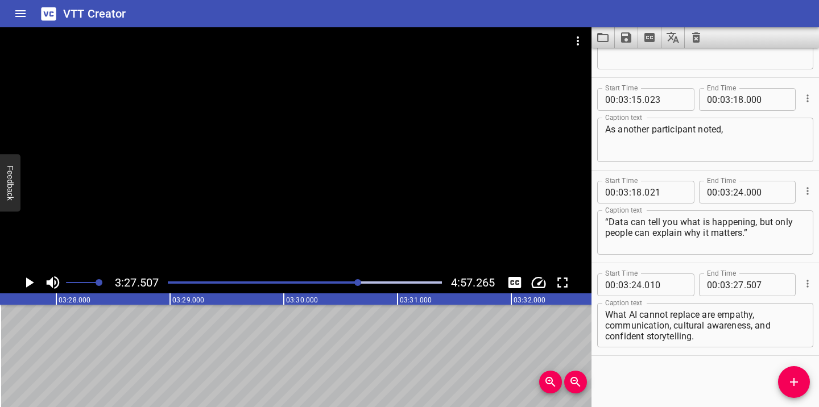
drag, startPoint x: 718, startPoint y: 345, endPoint x: 674, endPoint y: 314, distance: 53.1
click at [674, 314] on div "What AI cannot replace are empathy, communication, cultural awareness, and conf…" at bounding box center [705, 325] width 216 height 44
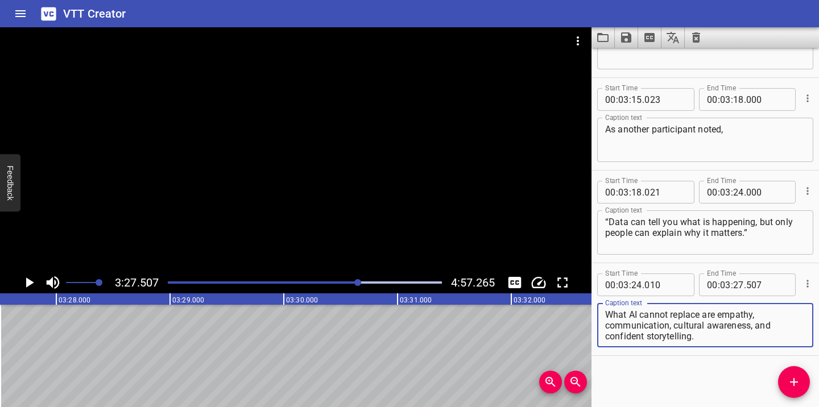
drag, startPoint x: 703, startPoint y: 333, endPoint x: 704, endPoint y: 310, distance: 22.8
click at [704, 310] on textarea "What AI cannot replace are empathy, communication, cultural awareness, and conf…" at bounding box center [705, 325] width 200 height 32
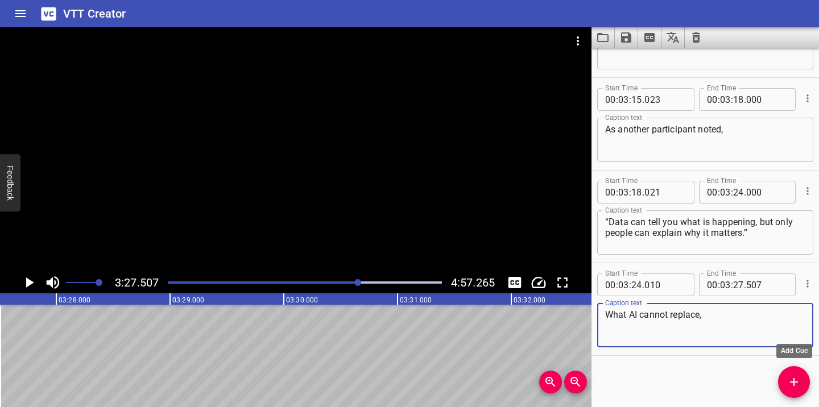
type textarea "What AI cannot replace,"
click at [802, 384] on span "Add Cue" at bounding box center [794, 382] width 32 height 14
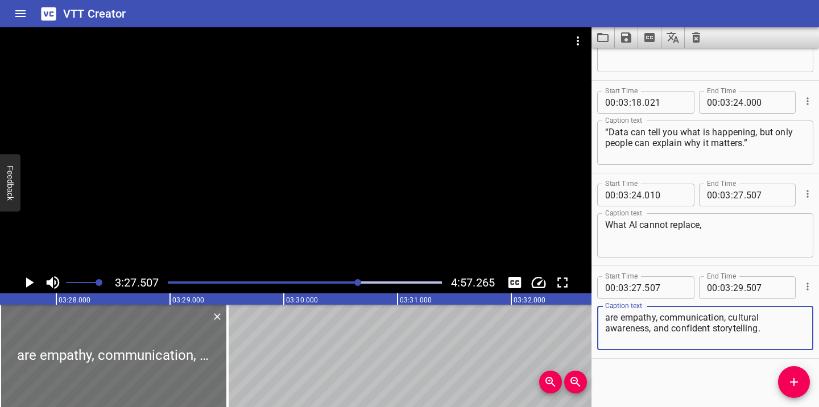
scroll to position [528, 0]
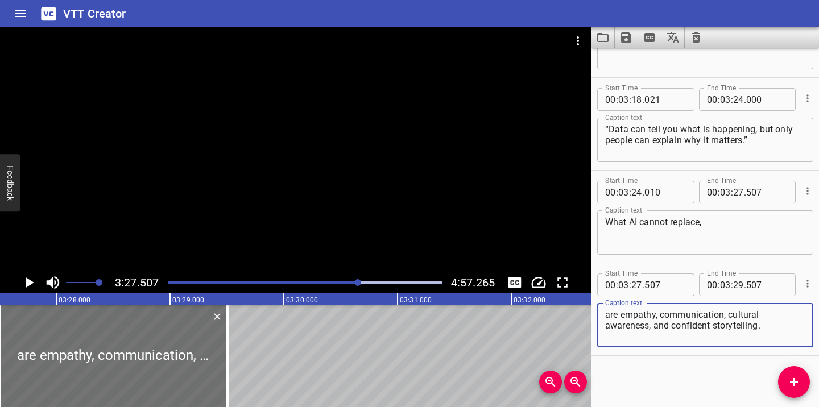
type textarea "are empathy, communication, cultural awareness, and confident storytelling."
click at [742, 283] on input "number" at bounding box center [738, 284] width 11 height 23
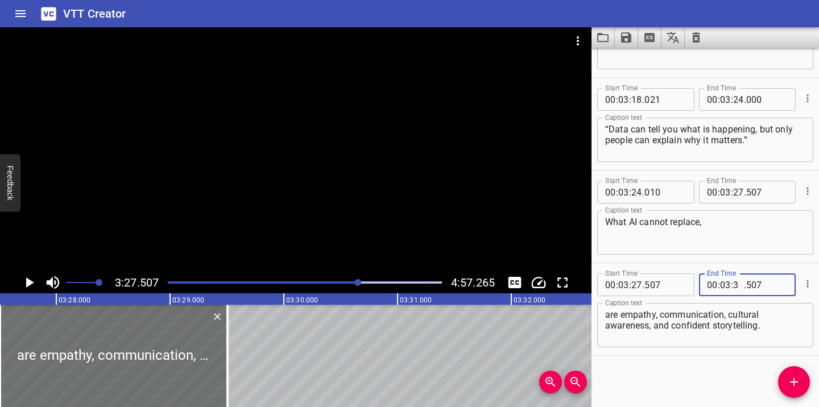
type input "35"
type input "000"
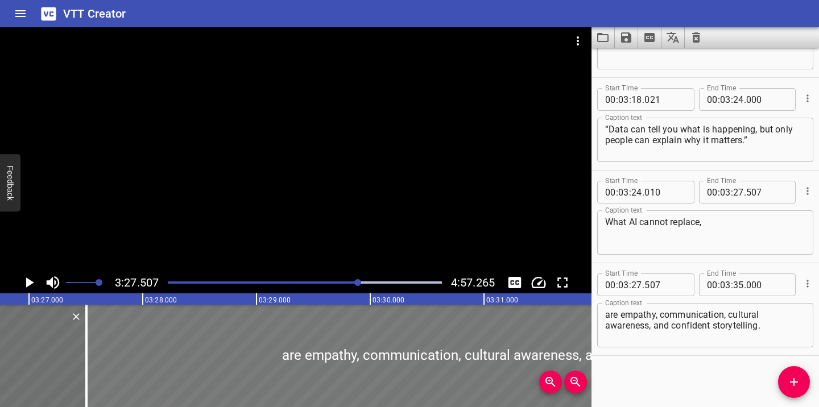
scroll to position [0, 23499]
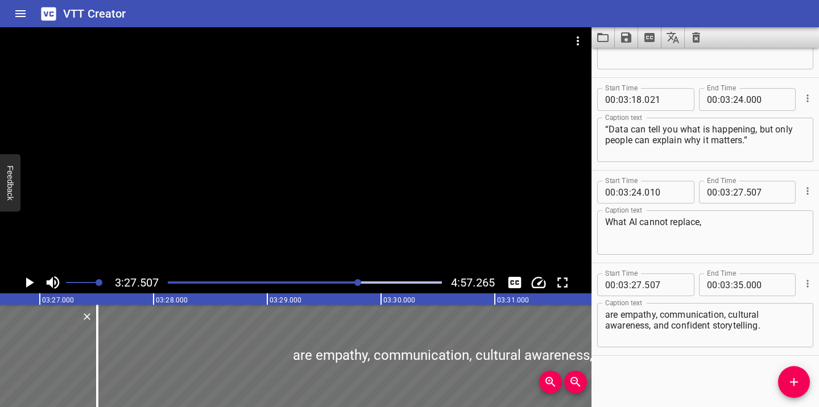
click at [31, 279] on icon "Play/Pause" at bounding box center [28, 282] width 17 height 17
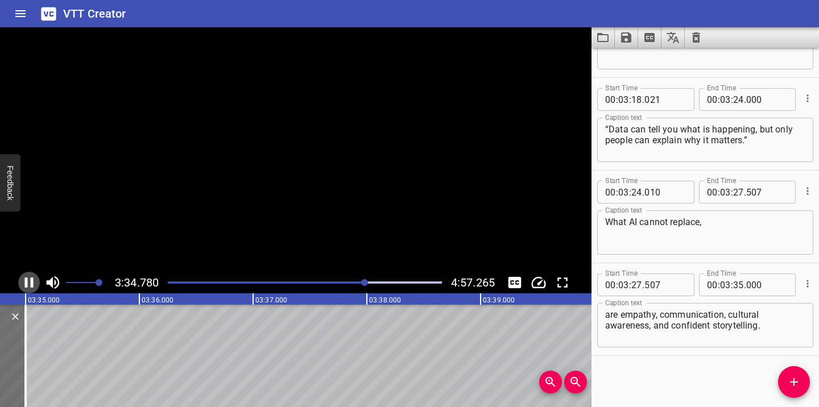
click at [31, 279] on icon "Play/Pause" at bounding box center [29, 282] width 9 height 10
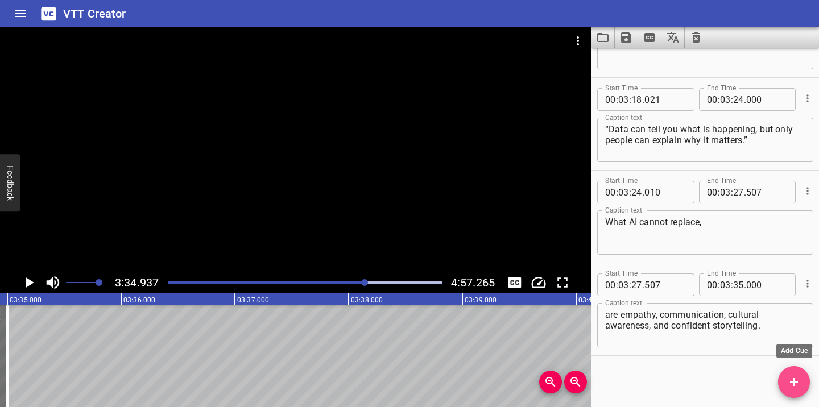
click at [794, 388] on icon "Add Cue" at bounding box center [794, 382] width 14 height 14
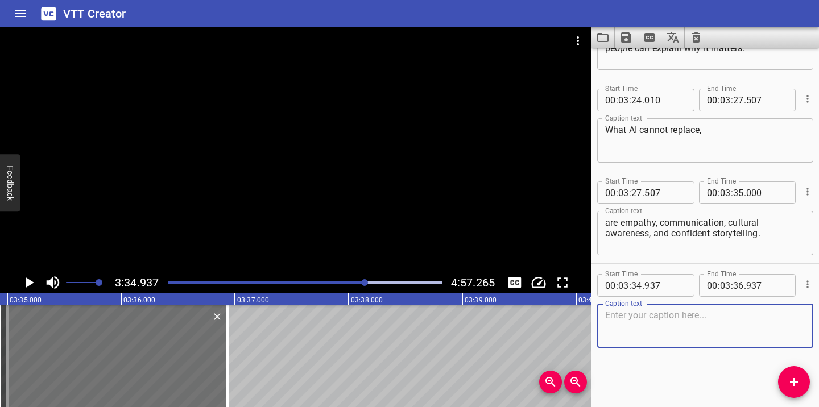
scroll to position [621, 0]
click at [641, 285] on input "number" at bounding box center [636, 284] width 11 height 23
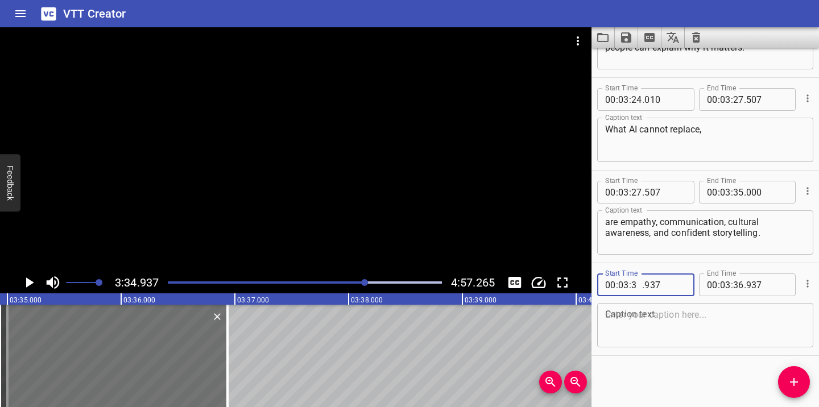
type input "35"
type input "100"
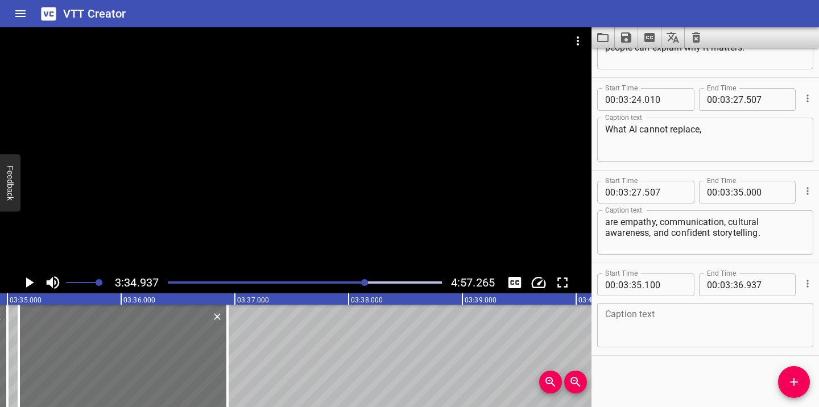
click at [677, 314] on textarea at bounding box center [705, 325] width 200 height 32
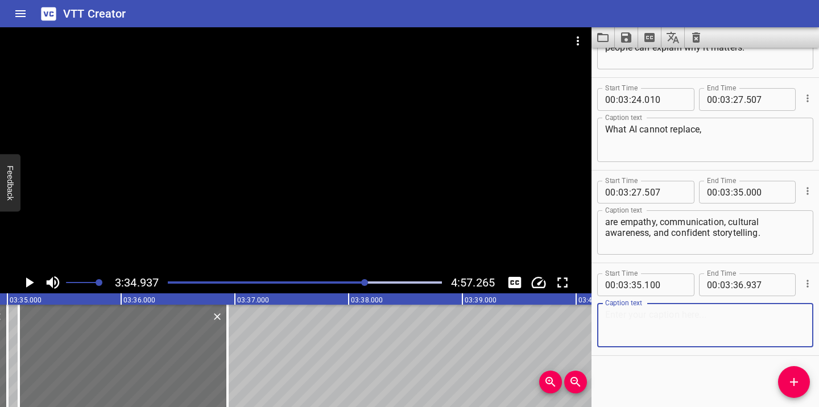
paste textarea "This hybrid profile is the new reality."
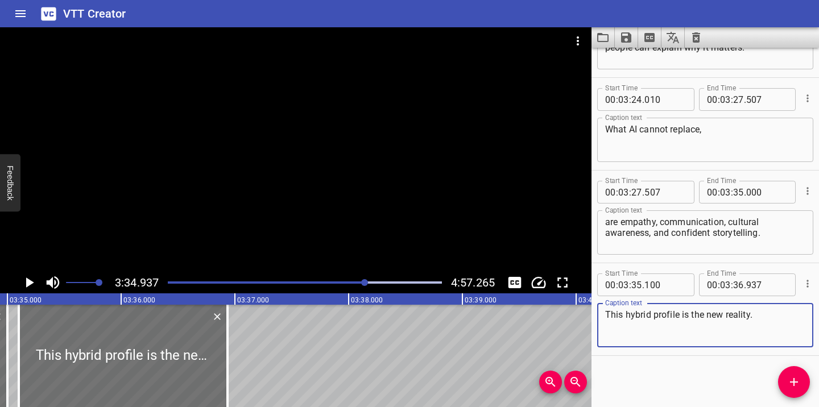
type textarea "This hybrid profile is the new reality."
click at [741, 287] on input "number" at bounding box center [738, 284] width 11 height 23
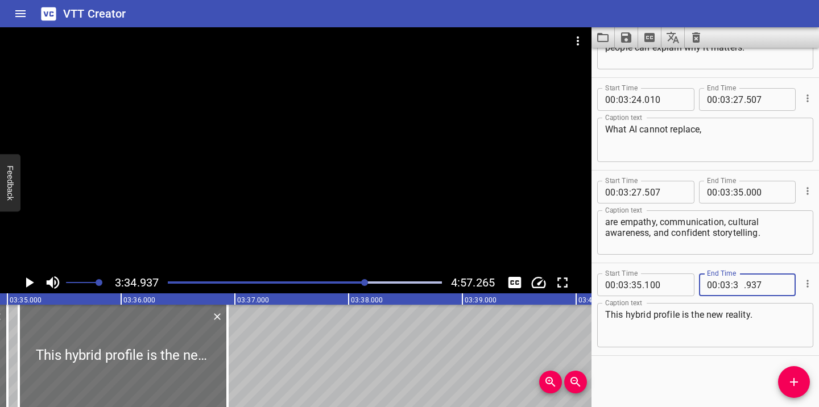
type input "39"
type input "300"
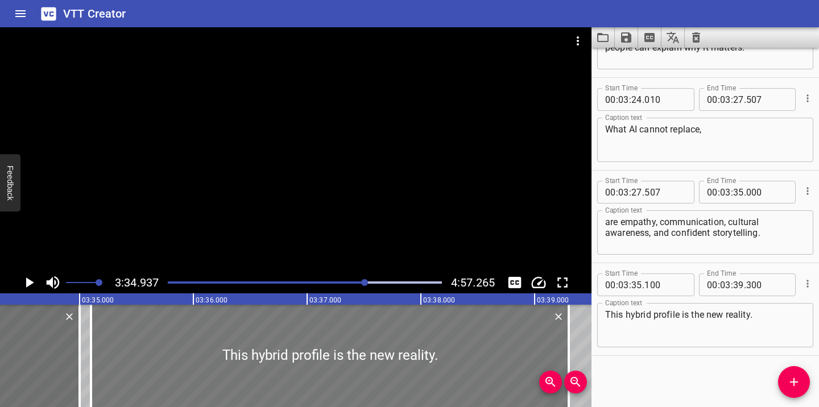
scroll to position [0, 24342]
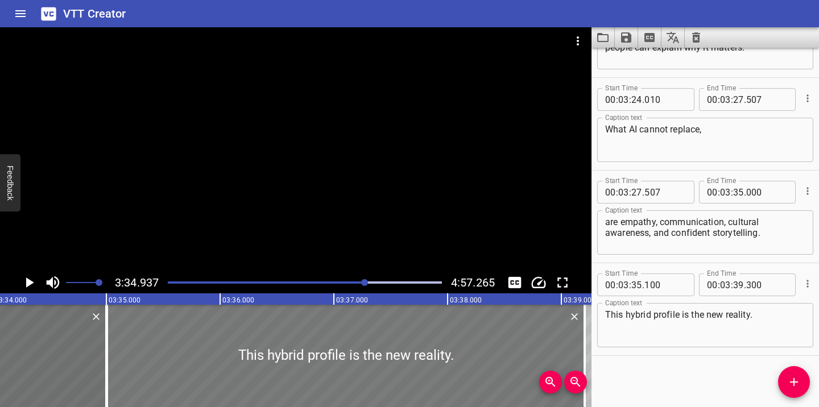
drag, startPoint x: 254, startPoint y: 351, endPoint x: 243, endPoint y: 351, distance: 10.8
click at [243, 351] on div at bounding box center [346, 356] width 478 height 102
type input "005"
type input "205"
click at [28, 280] on icon "Play/Pause" at bounding box center [30, 282] width 8 height 10
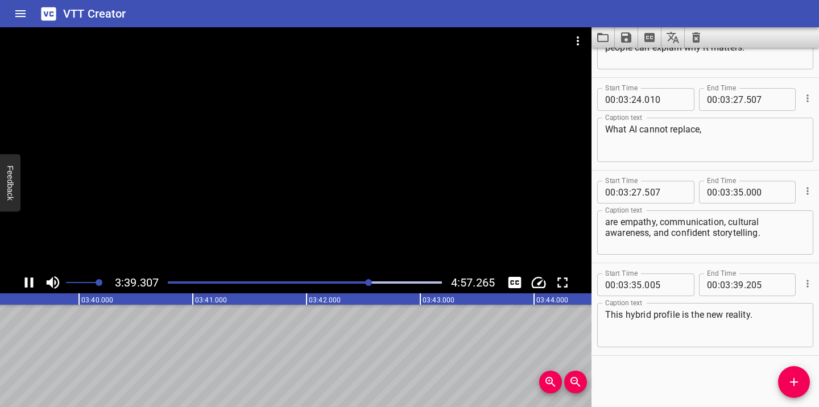
click at [31, 278] on icon "Play/Pause" at bounding box center [29, 282] width 9 height 10
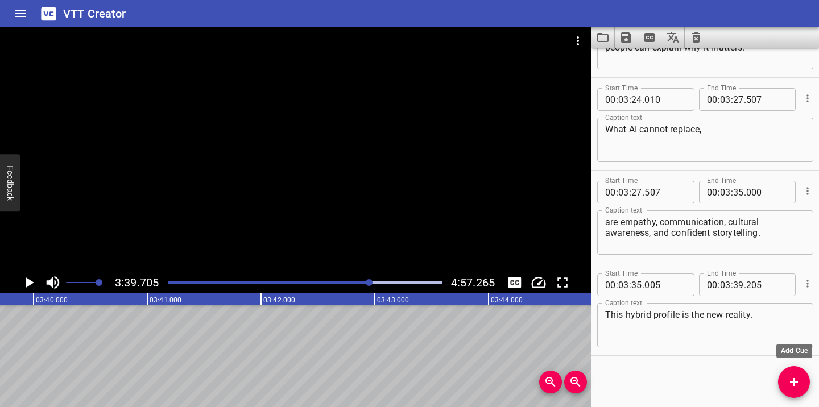
click at [798, 382] on icon "Add Cue" at bounding box center [794, 382] width 14 height 14
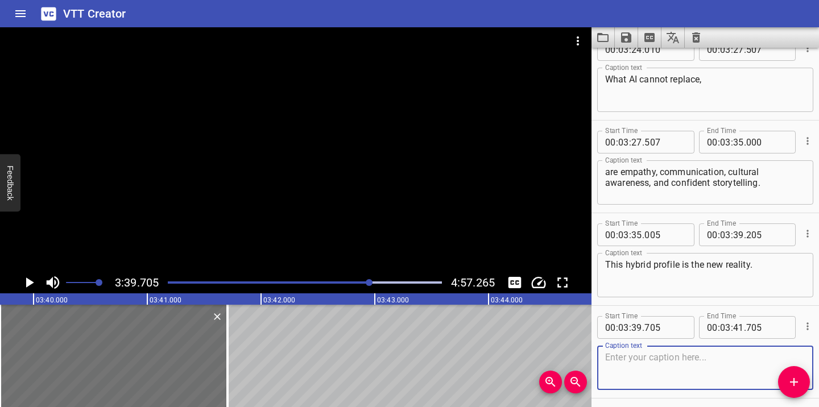
scroll to position [687, 0]
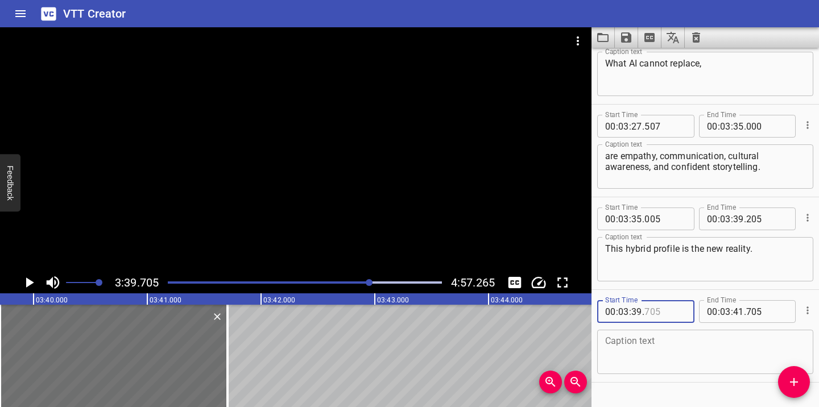
click at [650, 312] on input "number" at bounding box center [665, 311] width 42 height 23
type input "300"
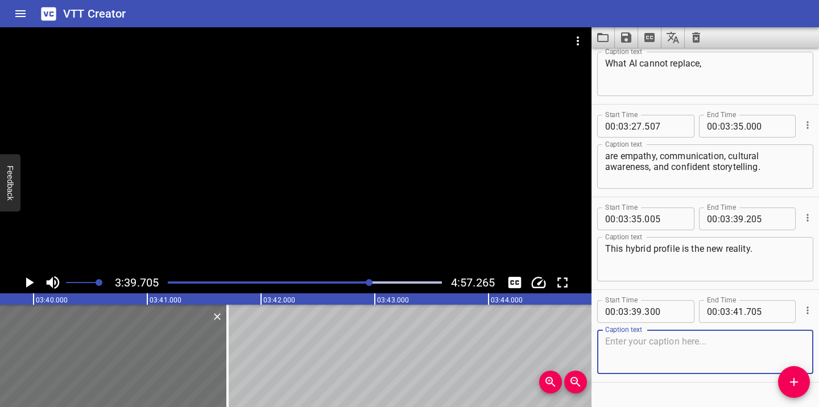
click at [682, 346] on textarea at bounding box center [705, 352] width 200 height 32
paste textarea "[DATE] researchers must speak both the language of data and the language of hum…"
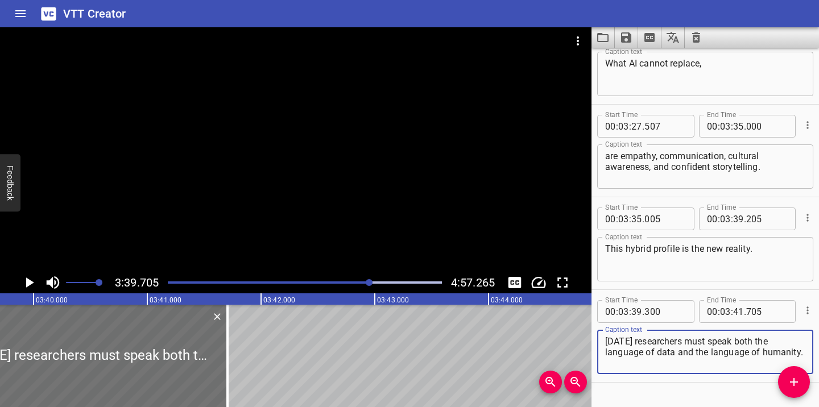
type textarea "[DATE] researchers must speak both the language of data and the language of hum…"
click at [741, 313] on input "number" at bounding box center [738, 311] width 11 height 23
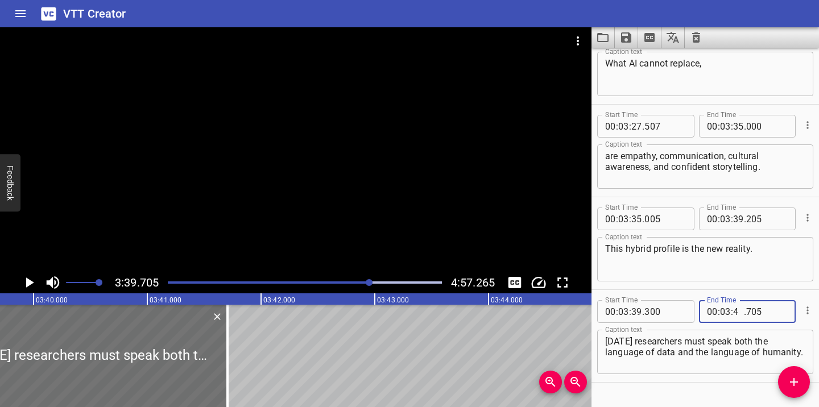
type input "47"
type input "000"
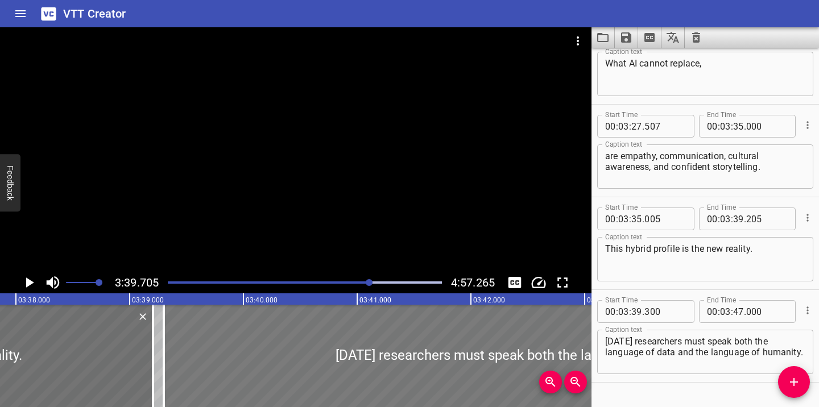
scroll to position [0, 24772]
click at [365, 281] on div at bounding box center [305, 283] width 288 height 16
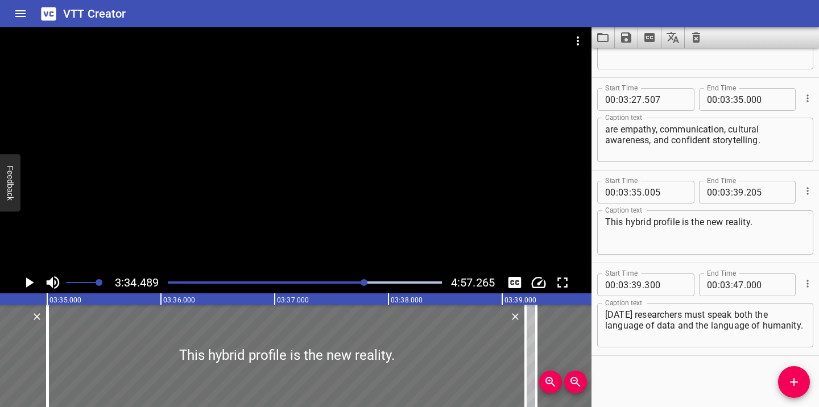
scroll to position [0, 24390]
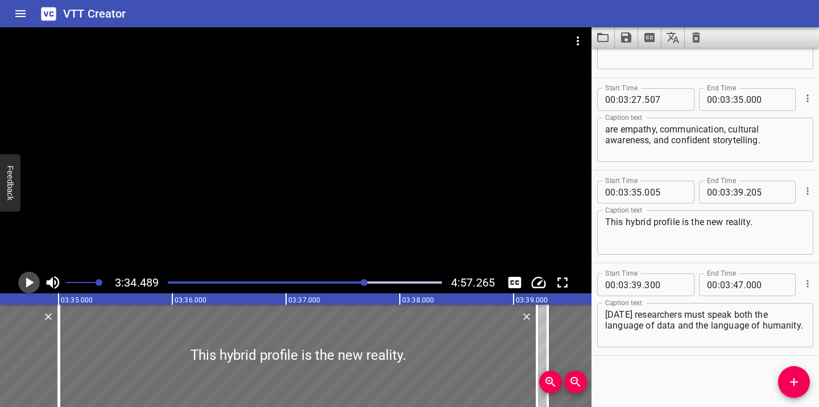
click at [32, 281] on icon "Play/Pause" at bounding box center [30, 282] width 8 height 10
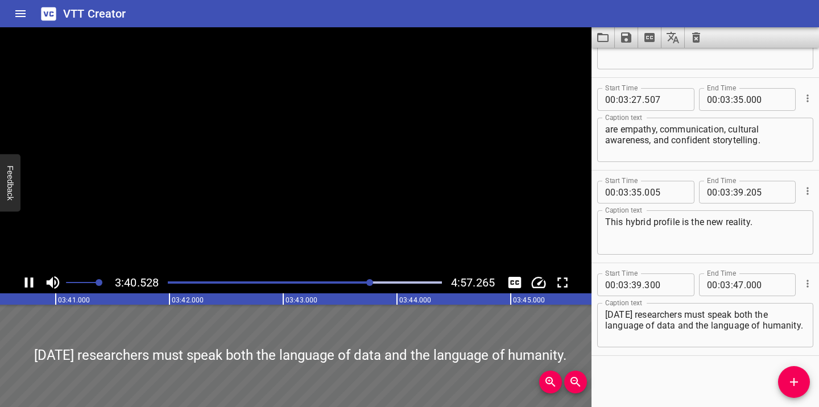
click at [32, 281] on icon "Play/Pause" at bounding box center [29, 282] width 9 height 10
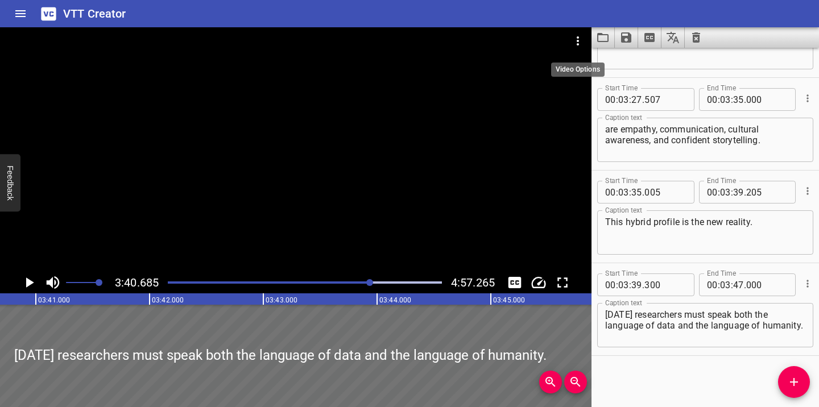
click at [577, 42] on icon "Video Options" at bounding box center [578, 41] width 14 height 14
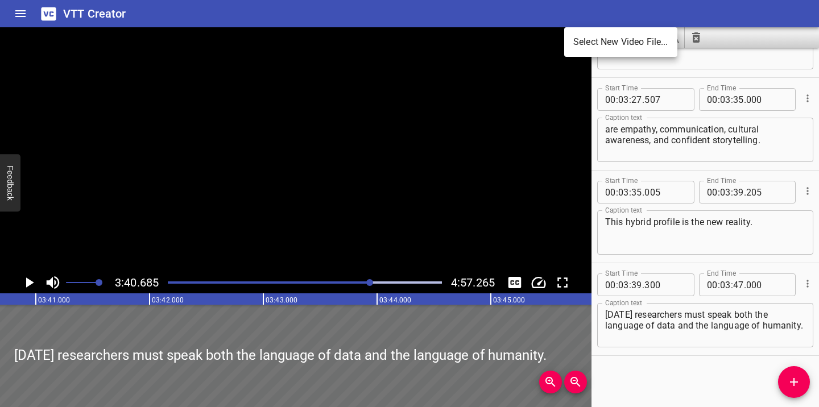
click at [434, 341] on div at bounding box center [409, 203] width 819 height 407
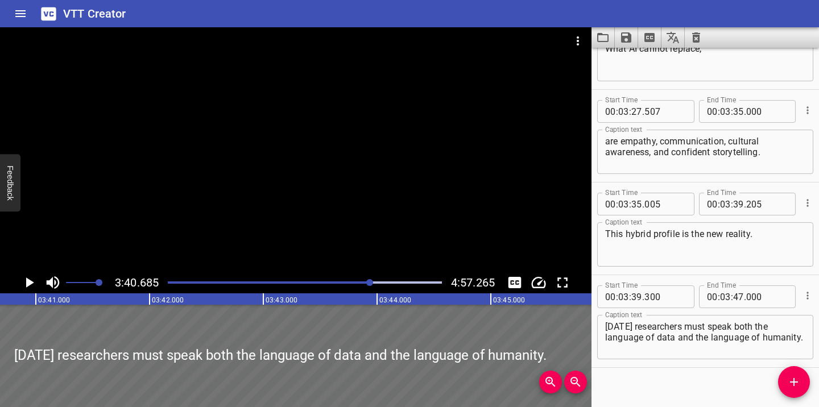
scroll to position [678, 0]
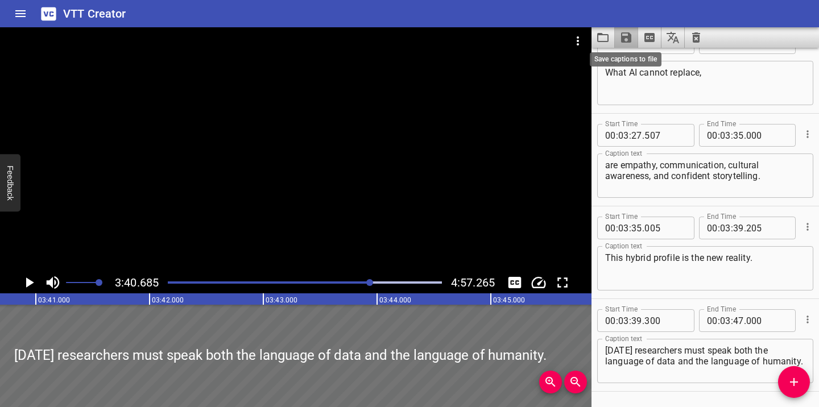
click at [629, 36] on icon "Save captions to file" at bounding box center [626, 37] width 10 height 10
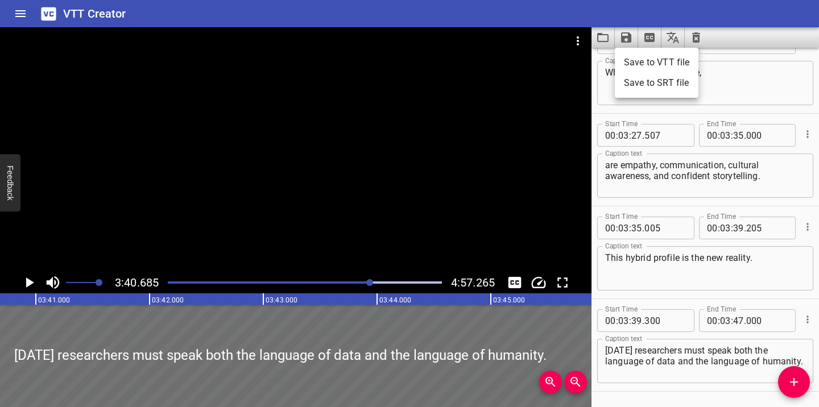
click at [639, 60] on li "Save to VTT file" at bounding box center [657, 62] width 84 height 20
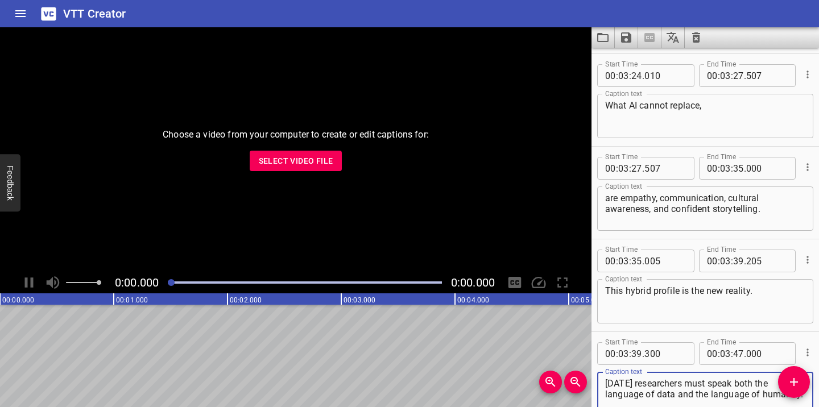
scroll to position [714, 0]
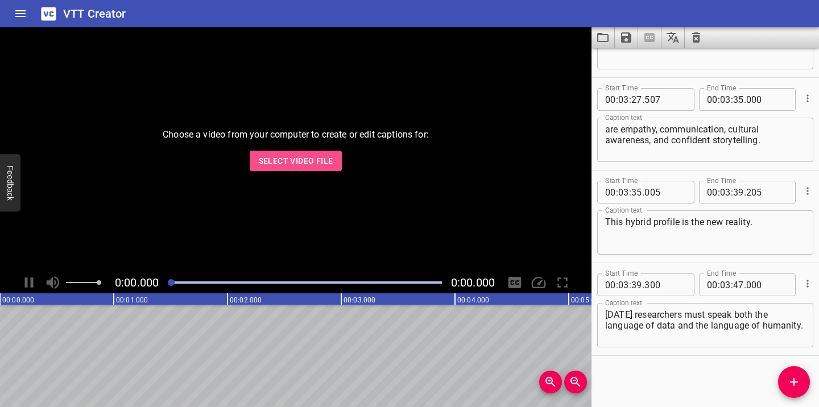
click at [322, 159] on span "Select Video File" at bounding box center [296, 161] width 74 height 14
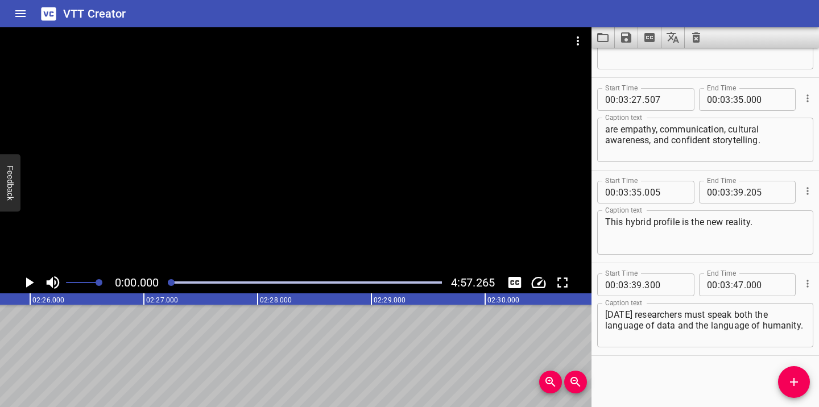
scroll to position [0, 17564]
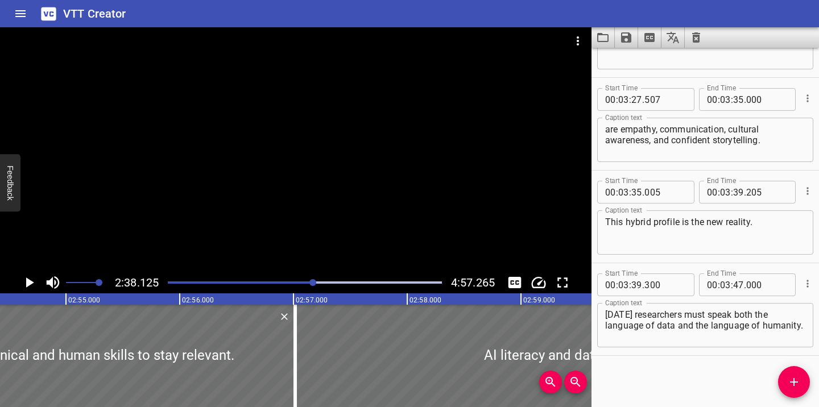
scroll to position [0, 19864]
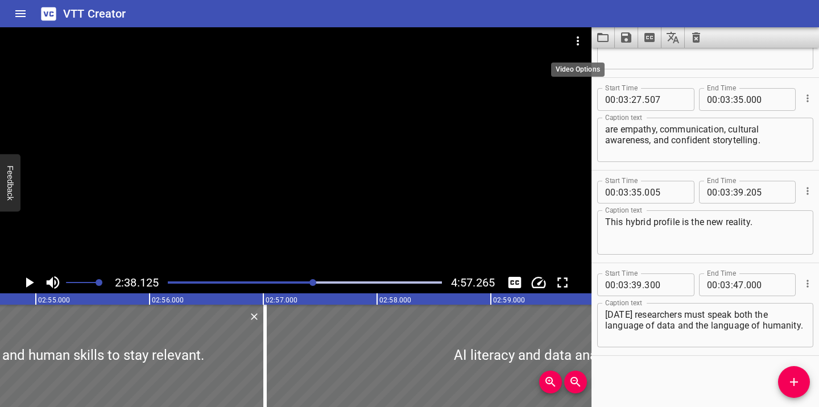
click at [579, 39] on icon "Video Options" at bounding box center [578, 41] width 14 height 14
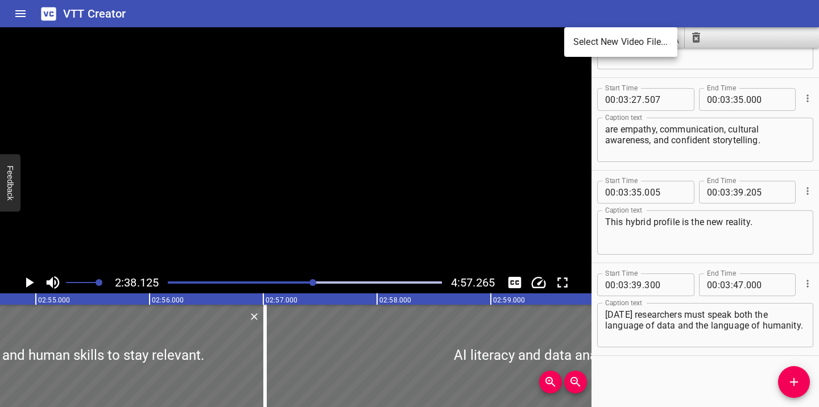
click at [562, 76] on div at bounding box center [409, 203] width 819 height 407
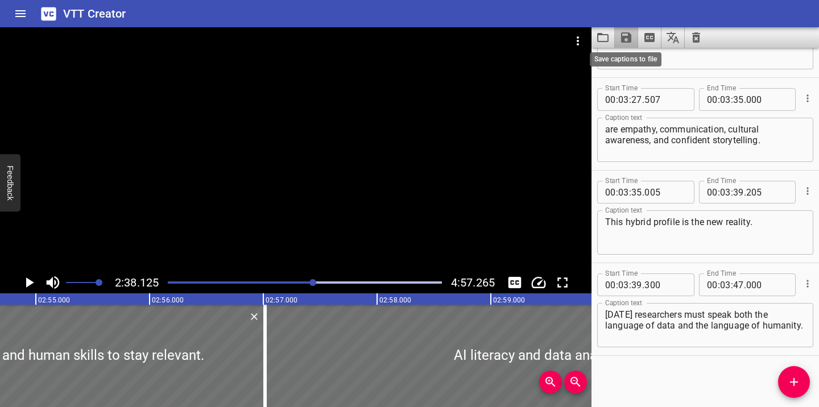
click at [626, 36] on icon "Save captions to file" at bounding box center [626, 37] width 10 height 10
click at [603, 35] on div at bounding box center [409, 203] width 819 height 407
click at [603, 39] on icon "Load captions from file" at bounding box center [603, 38] width 14 height 14
click at [650, 35] on icon "Extract captions from video" at bounding box center [649, 37] width 10 height 9
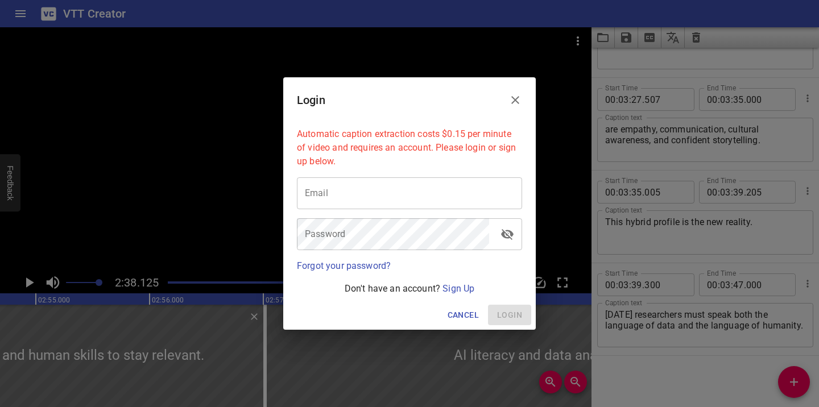
click at [517, 96] on icon "Close" at bounding box center [515, 100] width 14 height 14
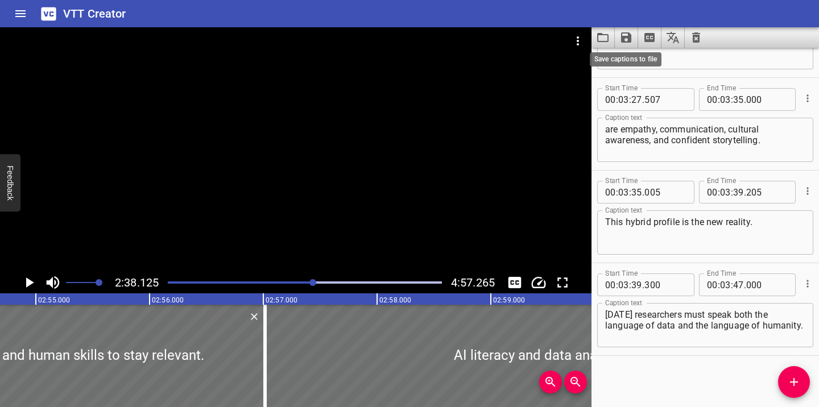
click at [627, 36] on icon "Save captions to file" at bounding box center [626, 37] width 10 height 10
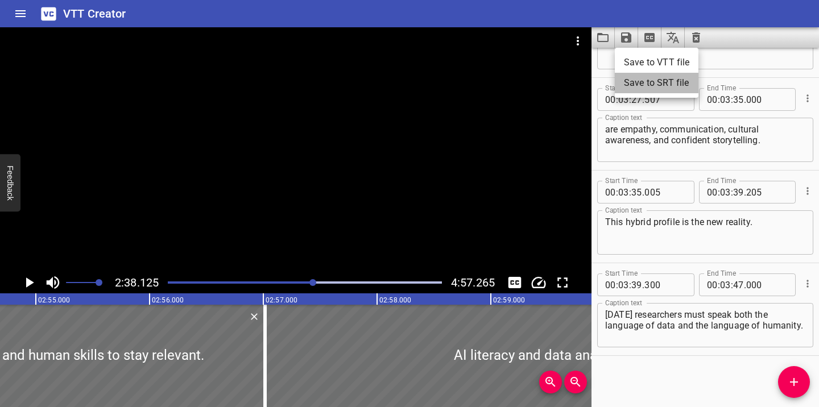
click at [646, 80] on li "Save to SRT file" at bounding box center [657, 83] width 84 height 20
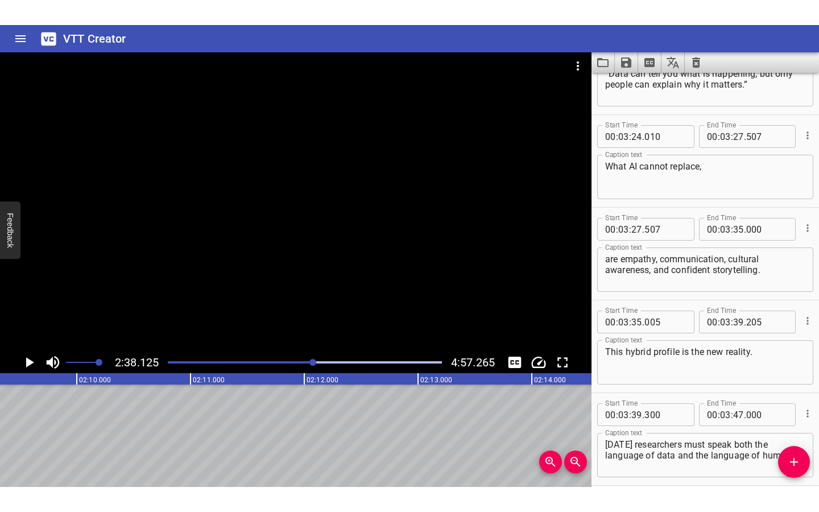
scroll to position [659, 0]
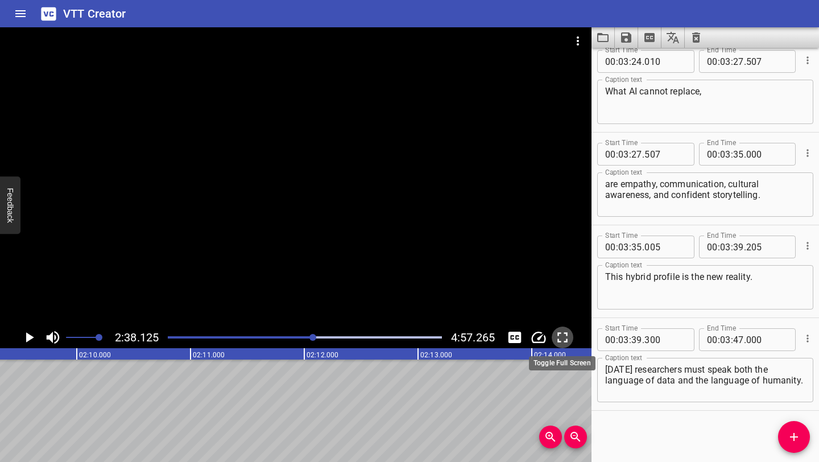
click at [561, 338] on icon "Toggle fullscreen" at bounding box center [562, 337] width 17 height 17
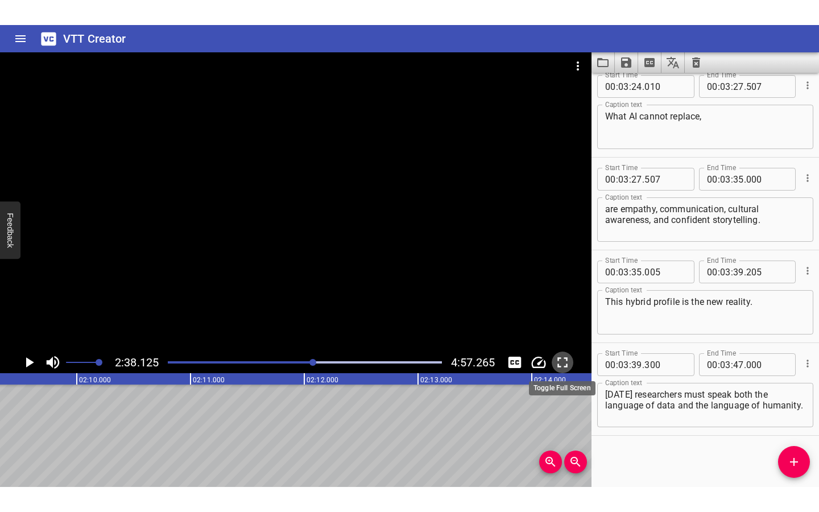
scroll to position [609, 0]
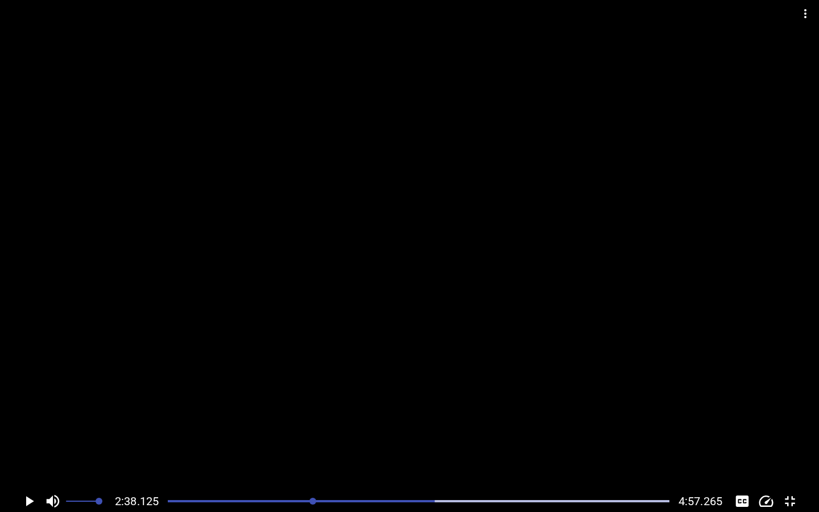
click at [170, 407] on div "Play progress" at bounding box center [183, 501] width 501 height 2
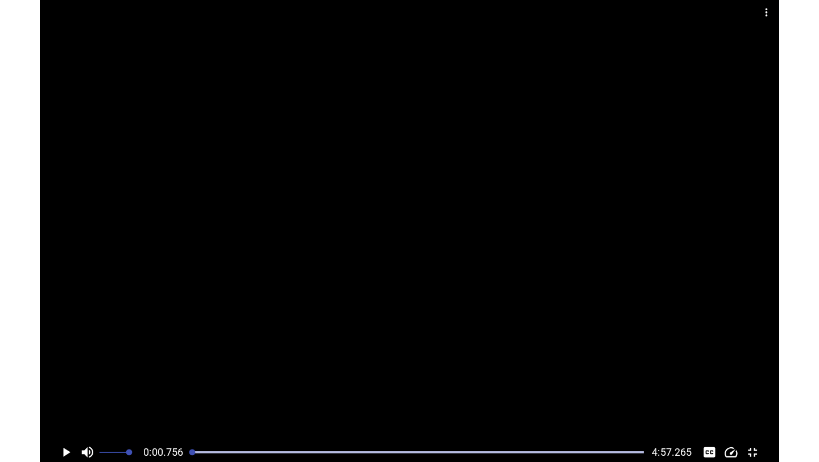
scroll to position [0, 86]
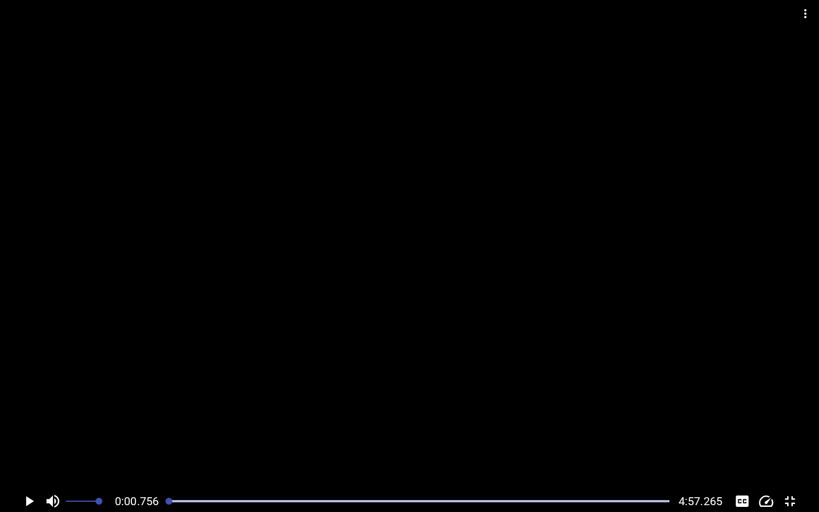
drag, startPoint x: 807, startPoint y: 11, endPoint x: 807, endPoint y: 455, distance: 444.0
click at [807, 11] on icon "Video Options" at bounding box center [805, 14] width 14 height 14
drag, startPoint x: 805, startPoint y: 13, endPoint x: 805, endPoint y: 457, distance: 444.0
click at [805, 13] on icon "Video Options" at bounding box center [805, 13] width 2 height 9
click at [806, 14] on icon "Video Options" at bounding box center [805, 13] width 2 height 9
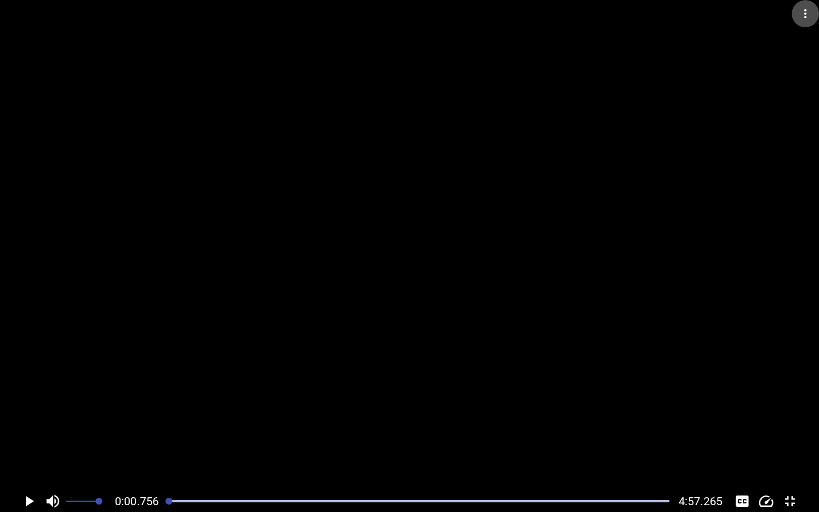
click at [806, 14] on icon "Video Options" at bounding box center [805, 13] width 2 height 9
click at [793, 407] on icon "Toggle fullscreen" at bounding box center [789, 500] width 17 height 17
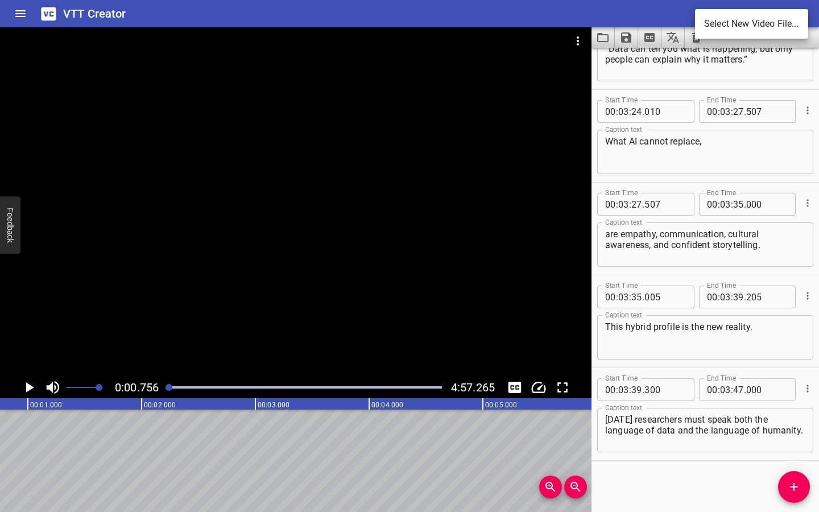
scroll to position [659, 0]
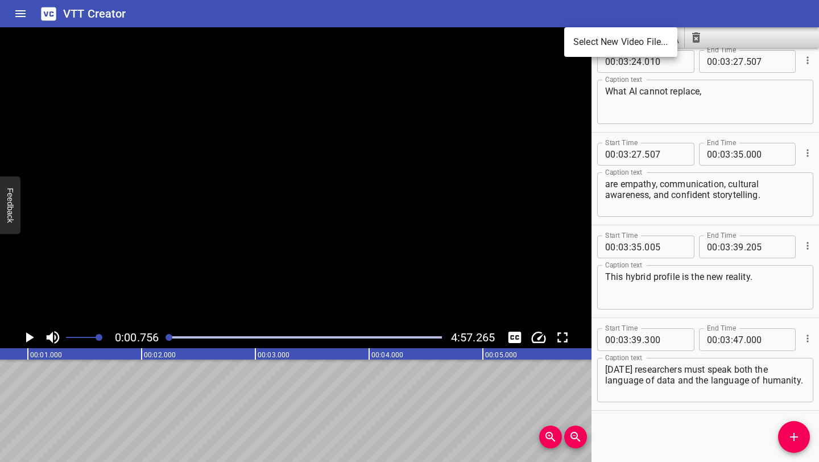
click at [565, 338] on div at bounding box center [409, 231] width 819 height 462
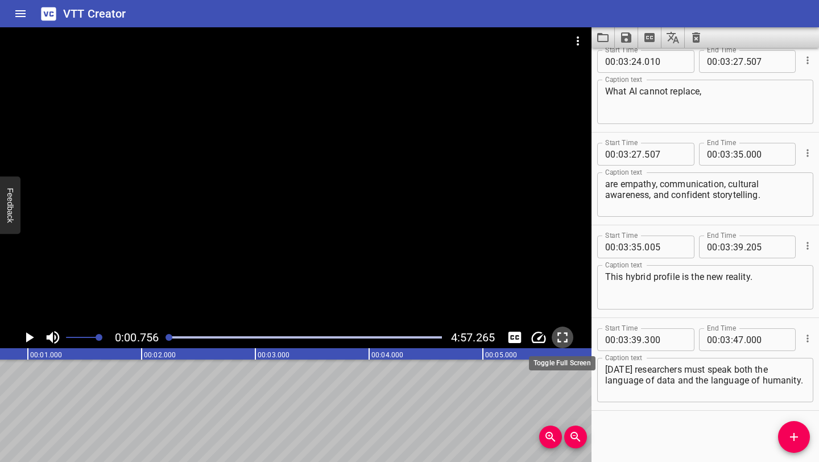
click at [564, 334] on icon "Toggle fullscreen" at bounding box center [562, 337] width 17 height 17
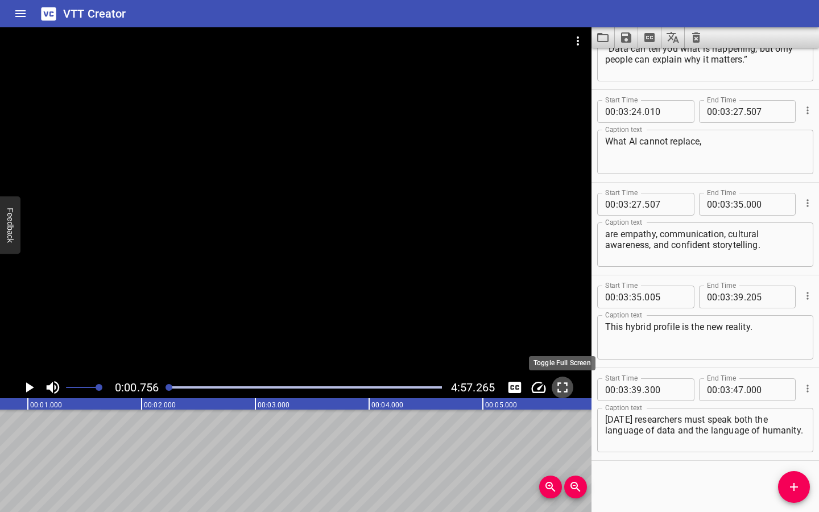
scroll to position [609, 0]
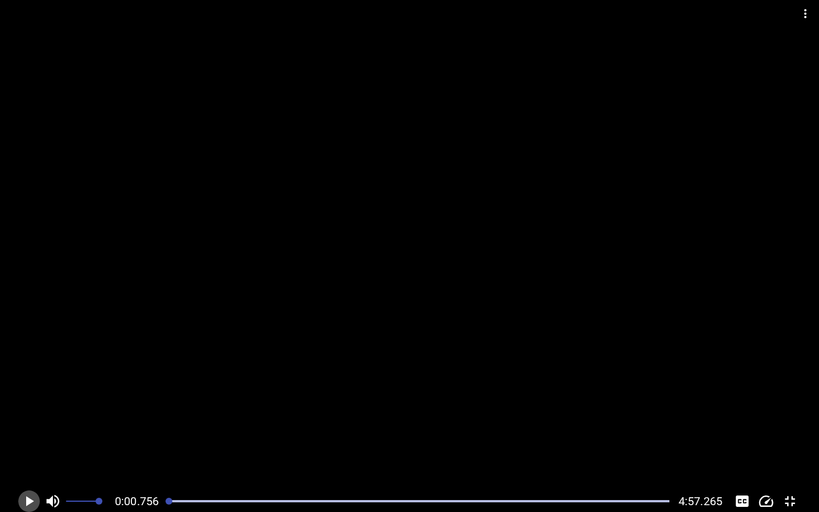
click at [28, 407] on icon "Play/Pause" at bounding box center [30, 501] width 8 height 10
click at [29, 407] on icon "Play/Pause" at bounding box center [28, 500] width 17 height 17
drag, startPoint x: 171, startPoint y: 500, endPoint x: 151, endPoint y: 500, distance: 19.3
click at [151, 407] on div "0:00.000 4:57.265" at bounding box center [409, 501] width 819 height 22
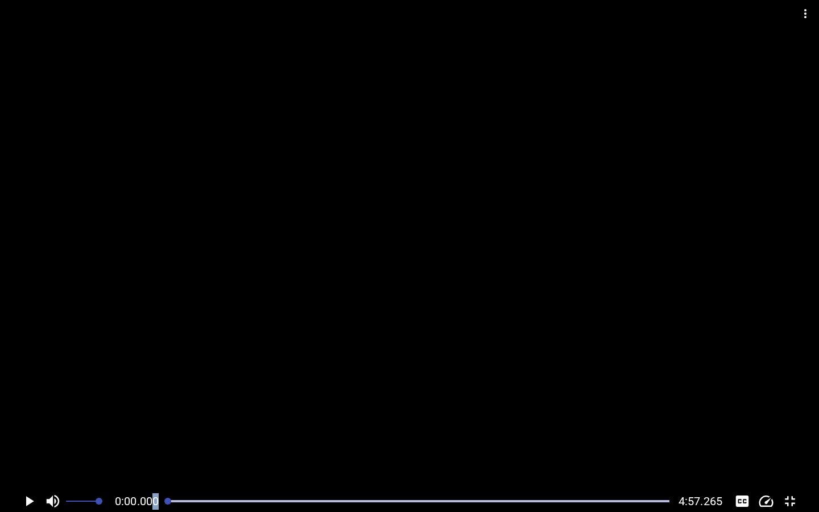
scroll to position [0, 0]
click at [30, 407] on icon "Play/Pause" at bounding box center [30, 501] width 8 height 10
click at [23, 407] on icon "Play/Pause" at bounding box center [28, 500] width 17 height 17
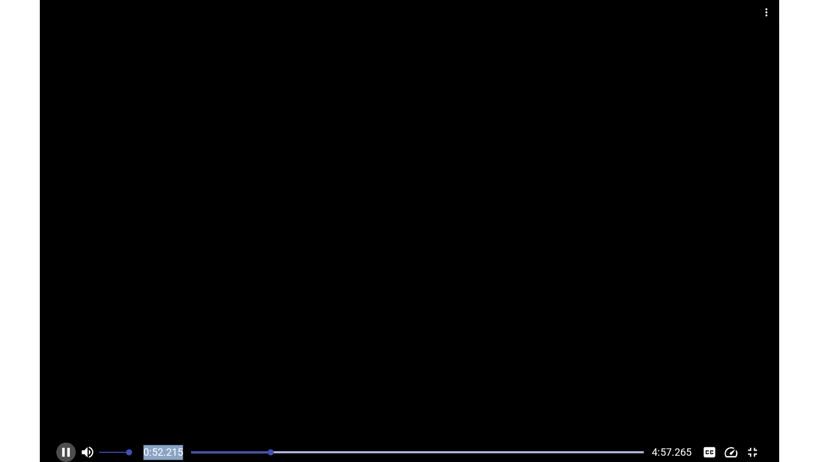
scroll to position [0, 5959]
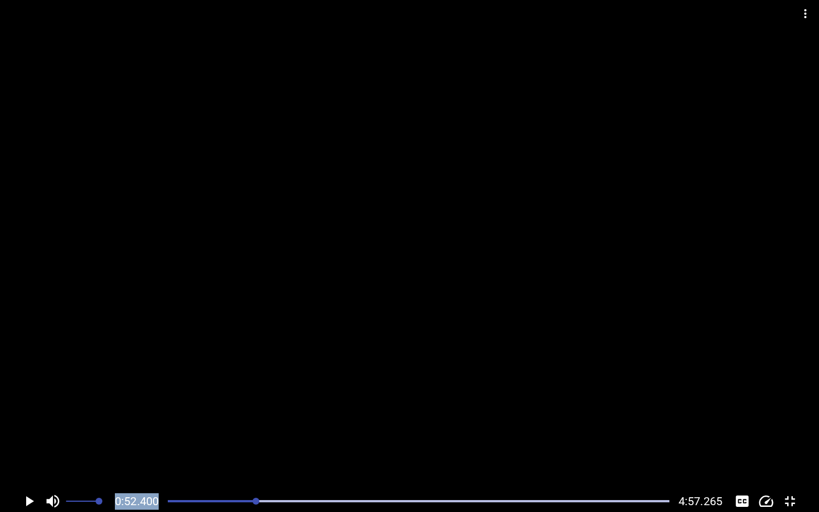
click at [795, 407] on icon "Toggle fullscreen" at bounding box center [789, 500] width 17 height 17
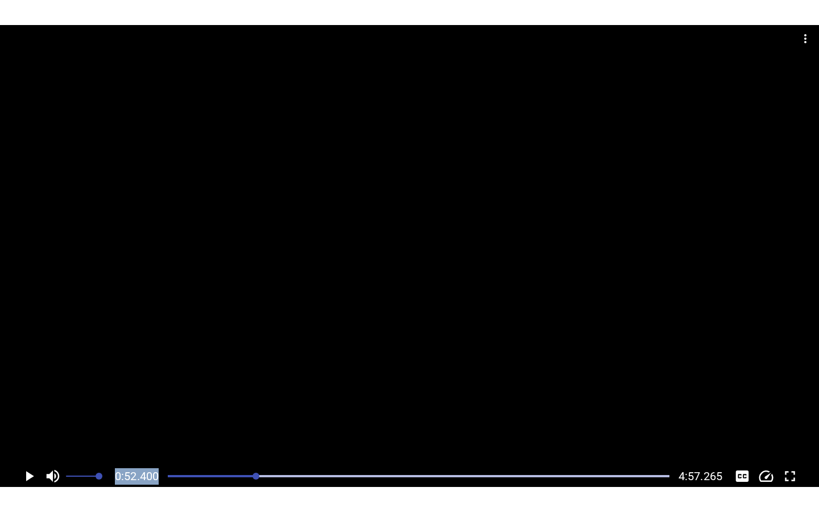
scroll to position [659, 0]
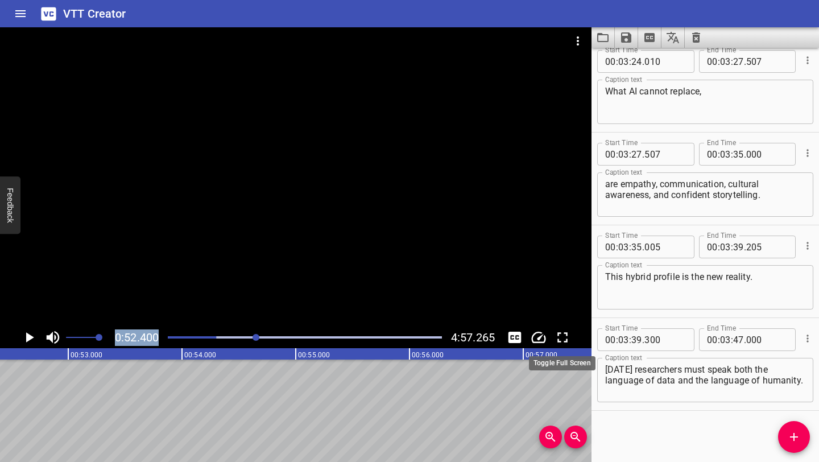
click at [564, 337] on icon "Toggle fullscreen" at bounding box center [562, 337] width 17 height 17
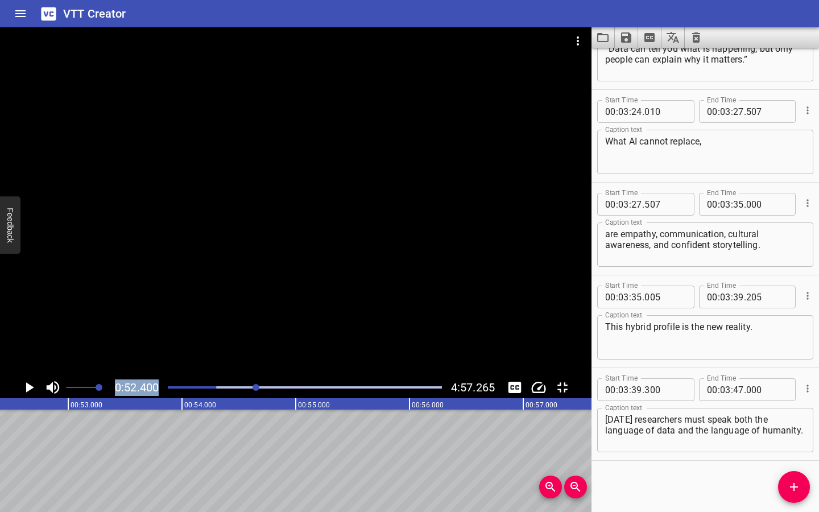
scroll to position [609, 0]
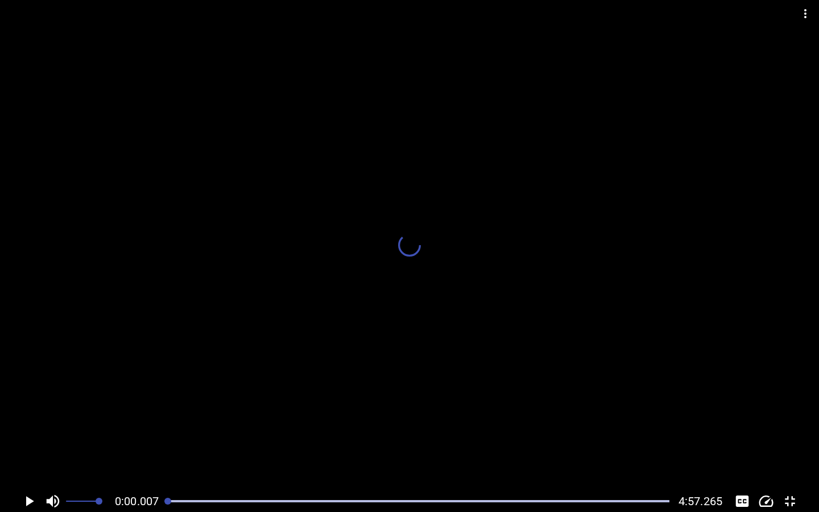
drag, startPoint x: 257, startPoint y: 500, endPoint x: 160, endPoint y: 500, distance: 97.2
click at [160, 407] on div "0:00.007 4:57.265" at bounding box center [409, 501] width 819 height 22
click at [28, 407] on icon "Play/Pause" at bounding box center [30, 501] width 8 height 10
click at [27, 407] on icon "Play/Pause" at bounding box center [28, 500] width 17 height 17
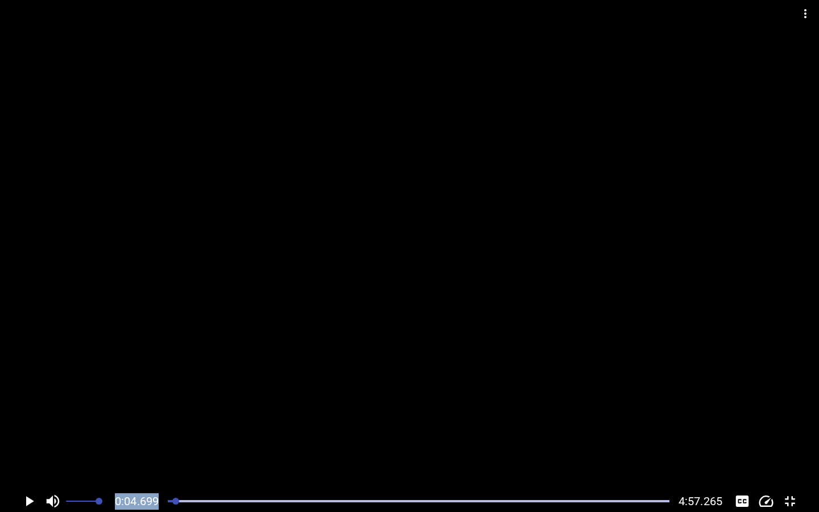
scroll to position [0, 534]
drag, startPoint x: 178, startPoint y: 499, endPoint x: 169, endPoint y: 499, distance: 8.5
click at [169, 407] on div at bounding box center [171, 500] width 7 height 7
click at [162, 407] on div at bounding box center [418, 501] width 515 height 16
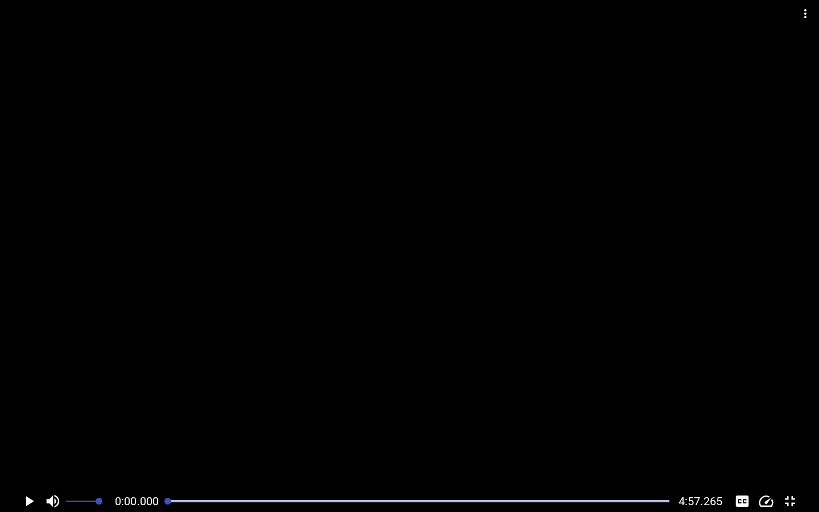
click at [30, 407] on icon "Play/Pause" at bounding box center [30, 501] width 8 height 10
click at [457, 407] on div "Play progress" at bounding box center [418, 501] width 501 height 2
click at [439, 407] on div at bounding box center [418, 501] width 515 height 16
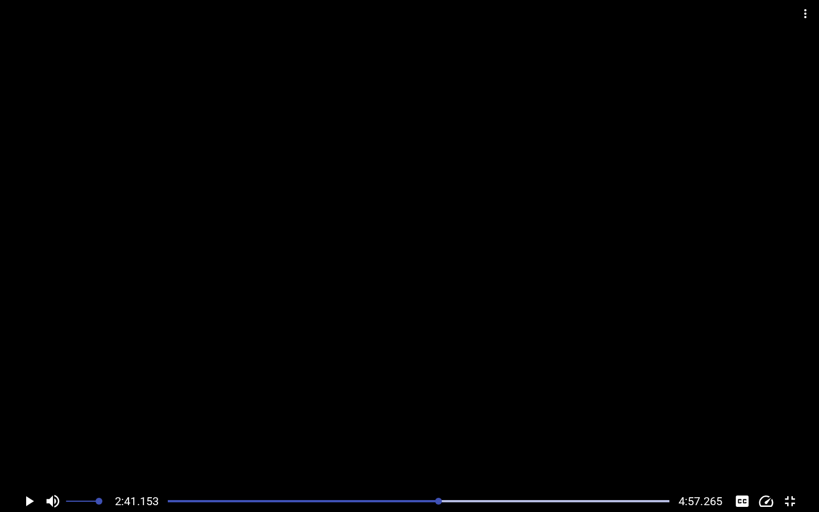
click at [28, 407] on icon "Play/Pause" at bounding box center [30, 501] width 8 height 10
click at [30, 407] on icon "Play/Pause" at bounding box center [28, 500] width 17 height 17
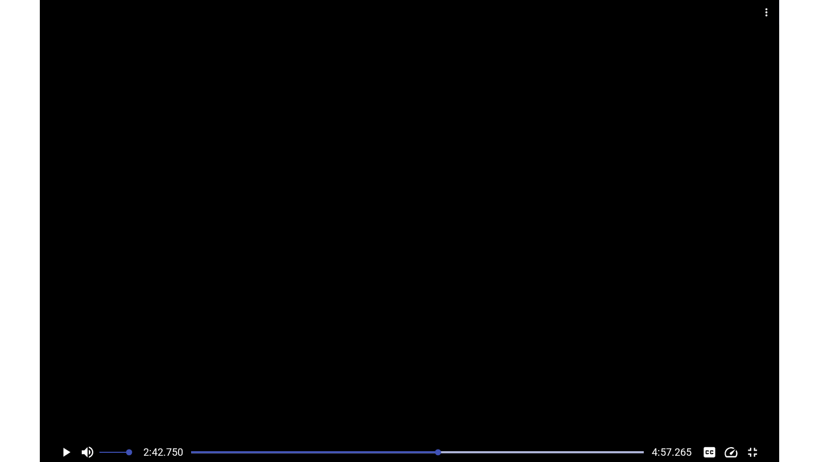
scroll to position [0, 18507]
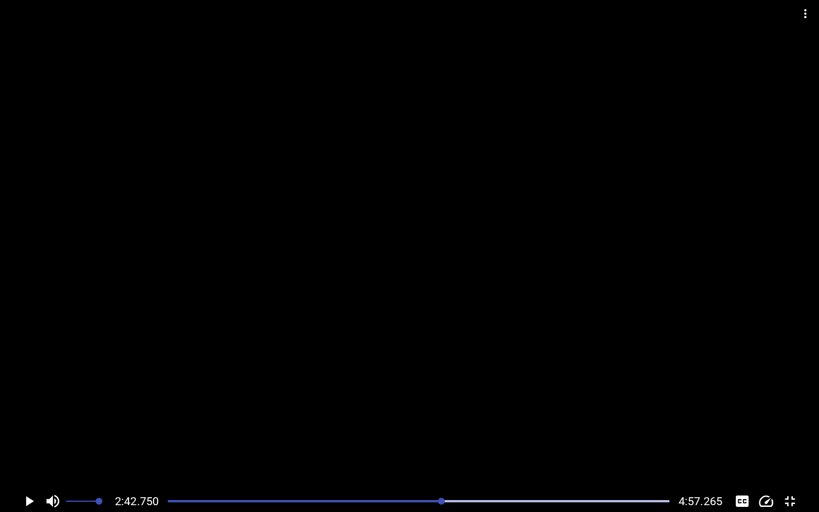
click at [790, 407] on icon "Toggle fullscreen" at bounding box center [789, 500] width 17 height 17
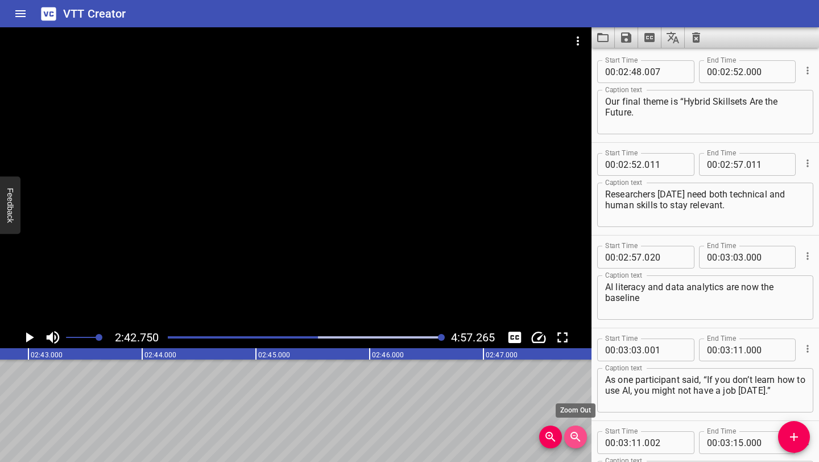
click at [572, 407] on icon "Zoom Out" at bounding box center [576, 437] width 14 height 14
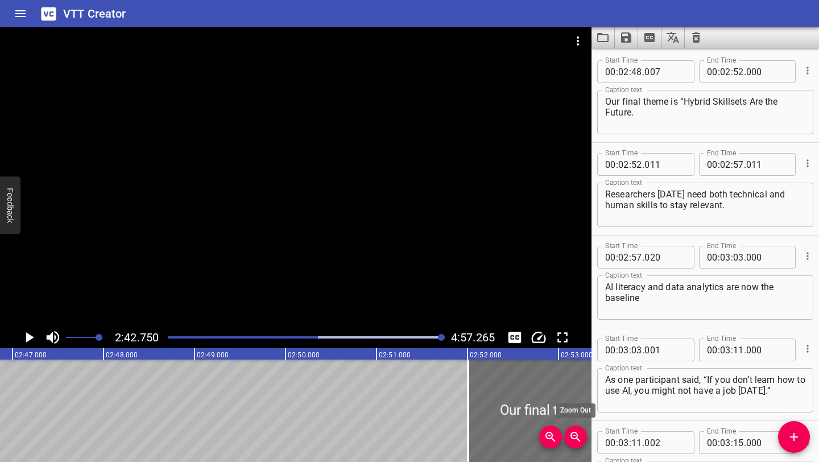
scroll to position [0, 14805]
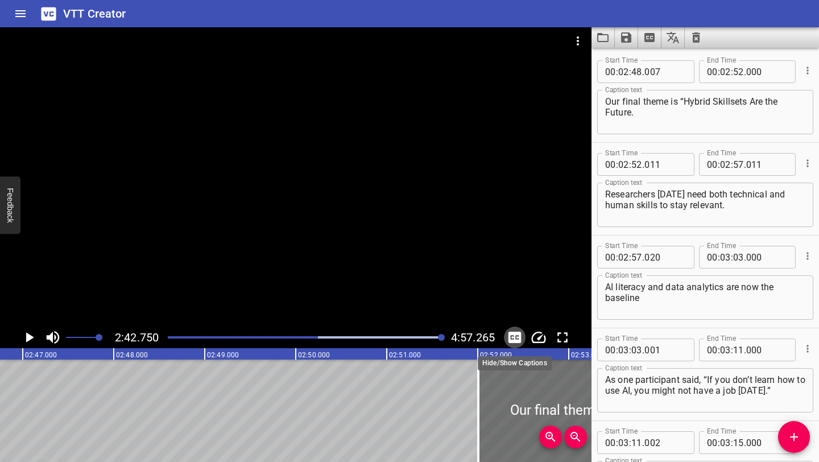
click at [517, 334] on icon "Toggle captions" at bounding box center [514, 336] width 13 height 11
click at [328, 335] on div at bounding box center [305, 337] width 288 height 16
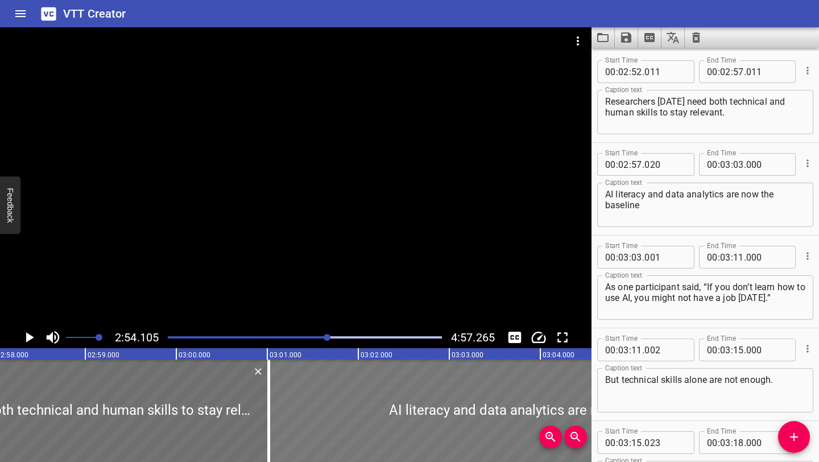
scroll to position [0, 15838]
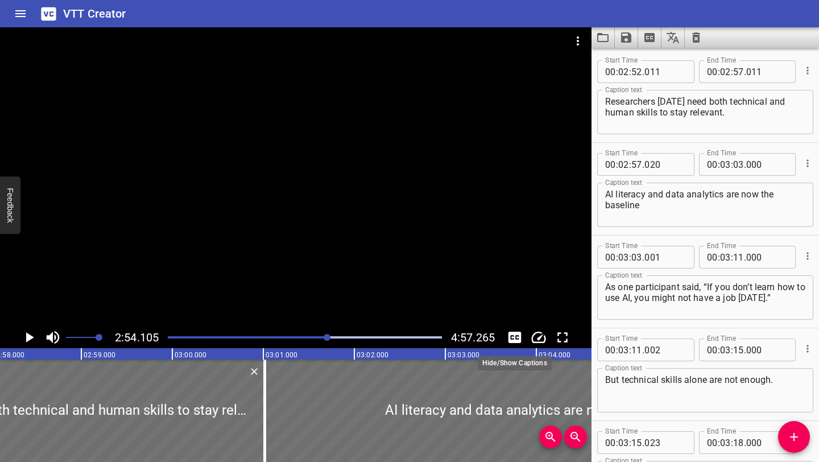
click at [515, 337] on icon "Toggle captions" at bounding box center [514, 336] width 13 height 11
drag, startPoint x: 465, startPoint y: 316, endPoint x: 465, endPoint y: 303, distance: 12.5
click at [465, 303] on div at bounding box center [295, 176] width 591 height 299
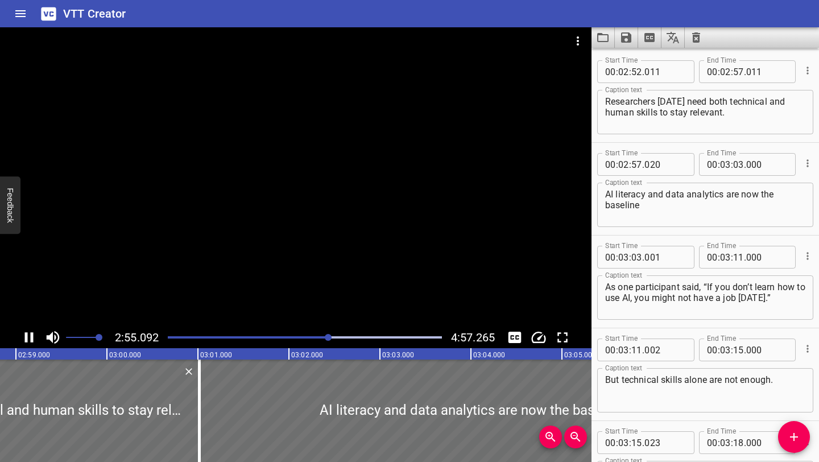
drag, startPoint x: 465, startPoint y: 315, endPoint x: 463, endPoint y: 293, distance: 21.7
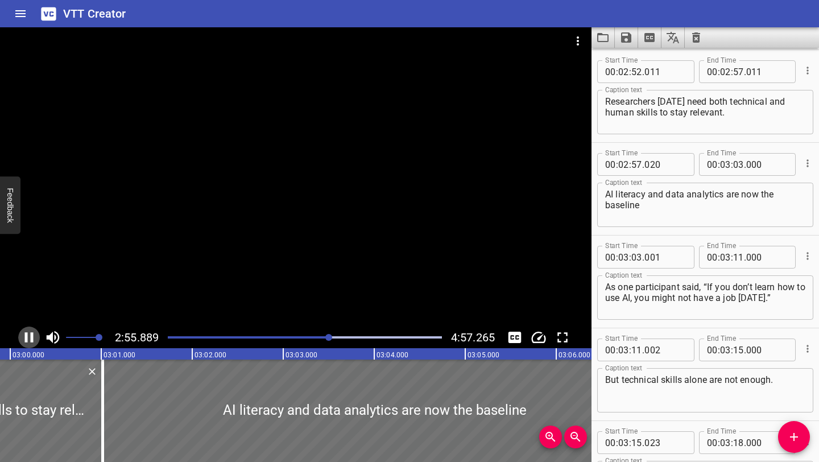
click at [25, 336] on icon "Play/Pause" at bounding box center [29, 337] width 9 height 10
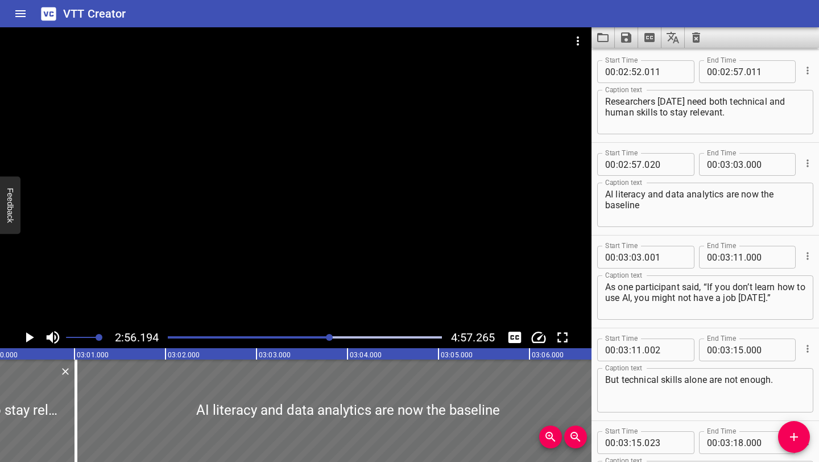
scroll to position [0, 16028]
